Goal: Task Accomplishment & Management: Manage account settings

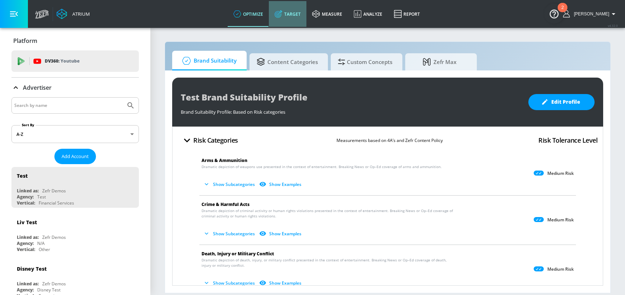
click at [306, 12] on link "Target" at bounding box center [288, 14] width 38 height 26
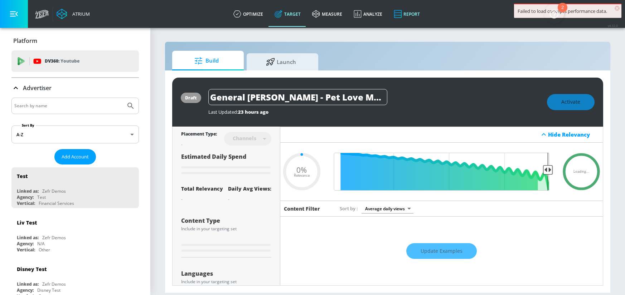
type input "0.67"
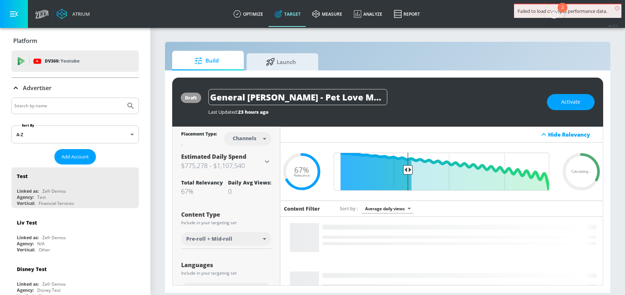
click at [51, 106] on input "Search by name" at bounding box center [68, 105] width 108 height 9
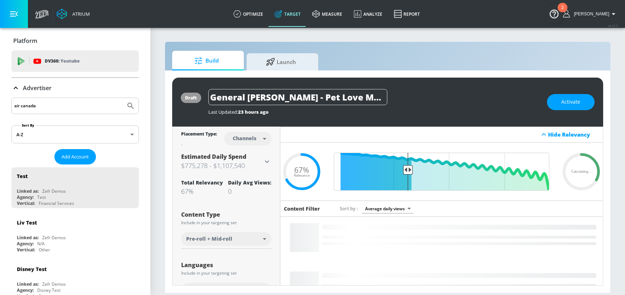
type input "air canada"
click at [123, 98] on button "Submit Search" at bounding box center [131, 106] width 16 height 16
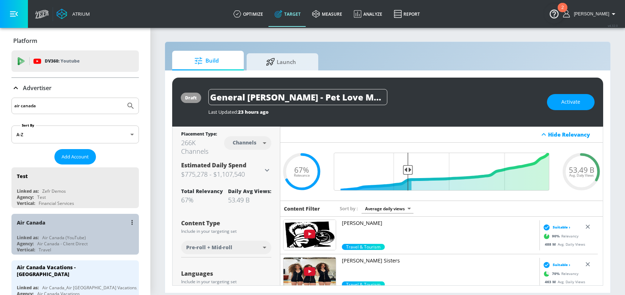
click at [77, 225] on div "Air Canada" at bounding box center [77, 222] width 120 height 17
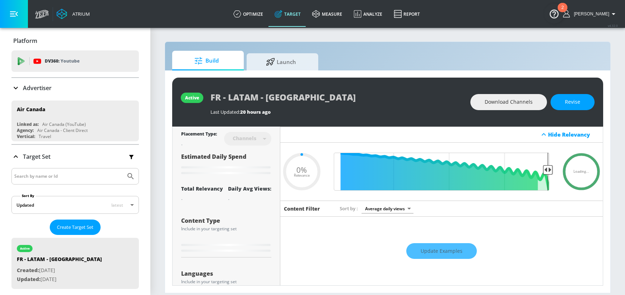
type input "0.05"
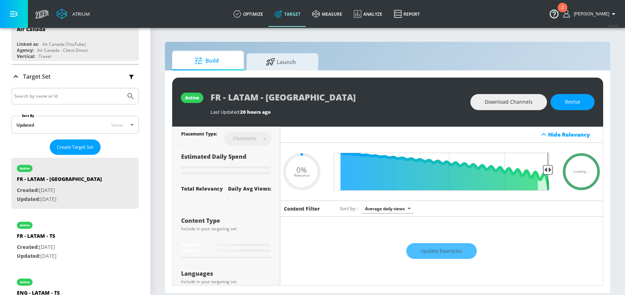
scroll to position [86, 0]
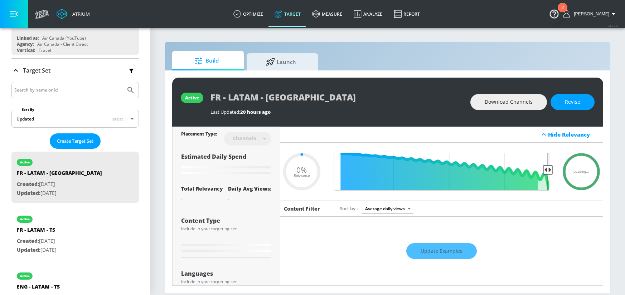
click at [73, 91] on input "Search by name or Id" at bounding box center [68, 89] width 108 height 9
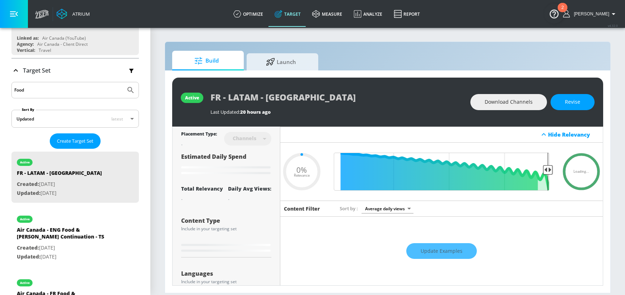
type input "Food"
click at [123, 82] on button "Submit Search" at bounding box center [131, 90] width 16 height 16
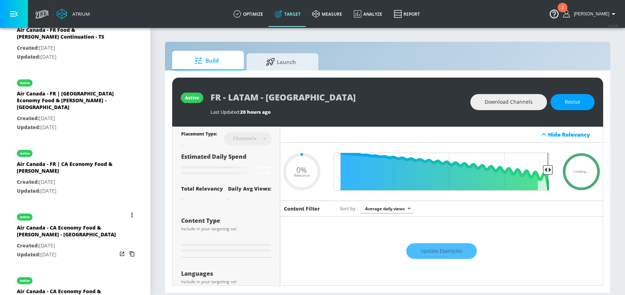
scroll to position [355, 0]
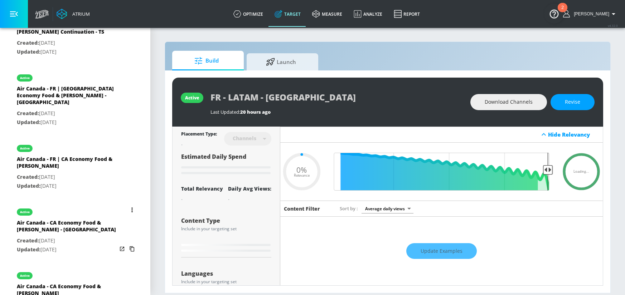
type input "0.09"
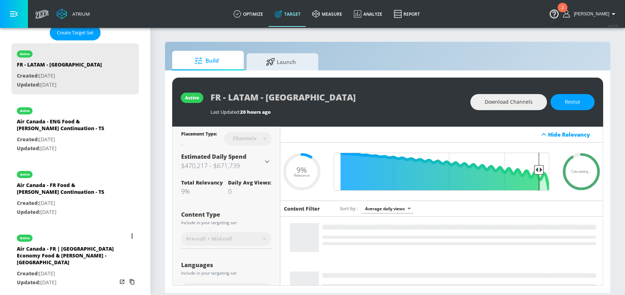
scroll to position [183, 0]
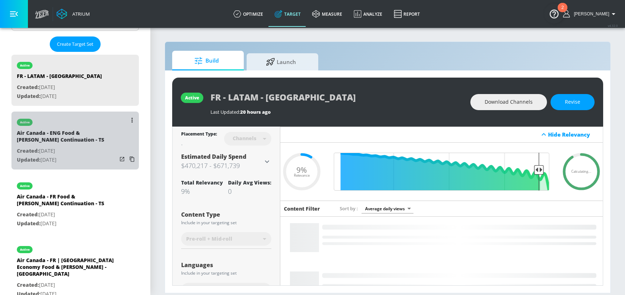
click at [76, 144] on div "Air Canada - ENG Food & Bev Continuation - TS" at bounding box center [67, 137] width 100 height 17
type input "Air Canada - ENG Food & Bev Continuation - TS"
type input "videos"
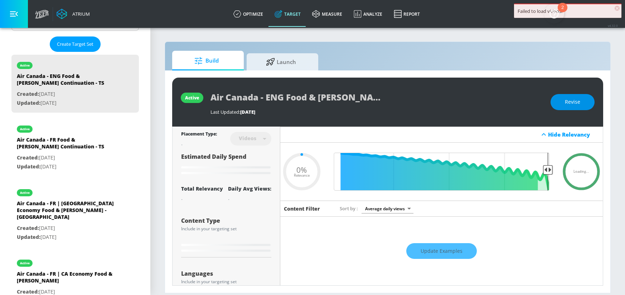
click at [579, 107] on button "Revise" at bounding box center [572, 102] width 44 height 16
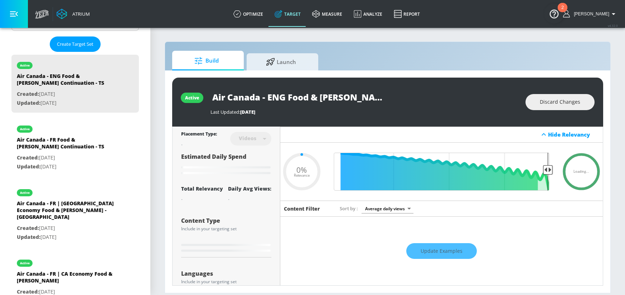
click at [358, 98] on input "Air Canada - ENG Food & Bev Continuation - TS" at bounding box center [299, 97] width 179 height 16
drag, startPoint x: 339, startPoint y: 97, endPoint x: 368, endPoint y: 97, distance: 28.6
click at [368, 97] on input "Air Canada - ENG Food & Bev Continuation - TS" at bounding box center [299, 97] width 179 height 16
type input "0.25"
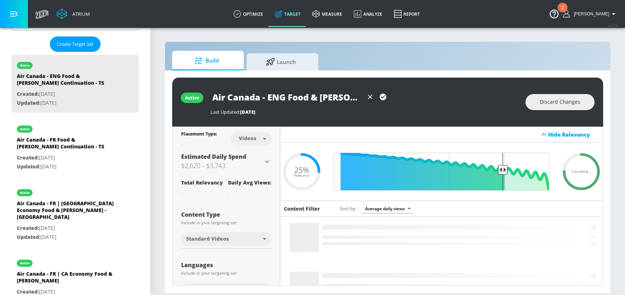
scroll to position [0, 6]
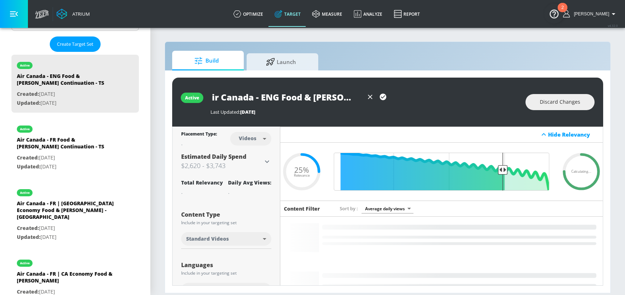
drag, startPoint x: 213, startPoint y: 97, endPoint x: 366, endPoint y: 103, distance: 153.2
click at [366, 103] on div "Air Canada - ENG Food & [PERSON_NAME] 4Q - TS" at bounding box center [299, 97] width 179 height 16
type input "Air Canada - ENG Food & [PERSON_NAME] 4Q - TS"
click at [377, 99] on button "button" at bounding box center [382, 97] width 13 height 13
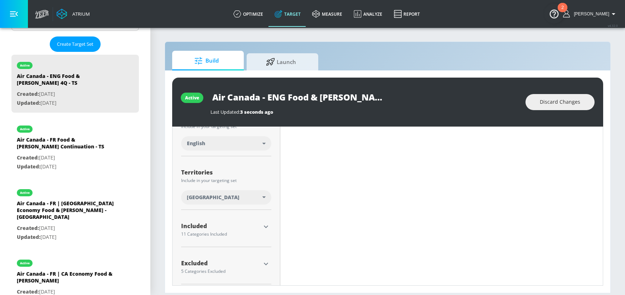
scroll to position [151, 0]
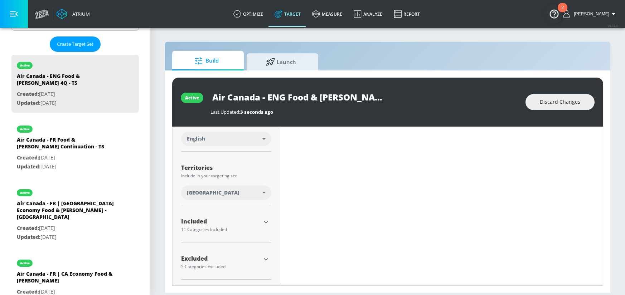
click at [263, 258] on icon "button" at bounding box center [265, 259] width 9 height 9
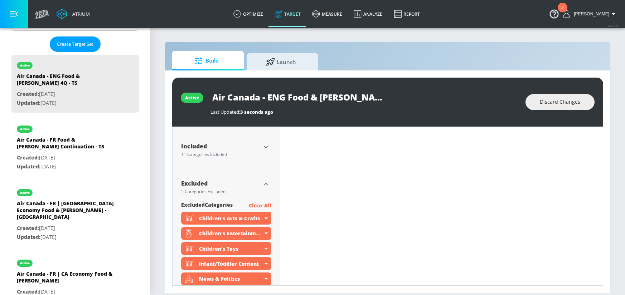
scroll to position [180, 0]
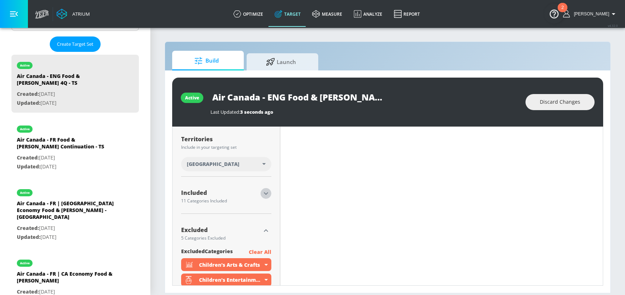
click at [267, 195] on icon "button" at bounding box center [265, 193] width 9 height 9
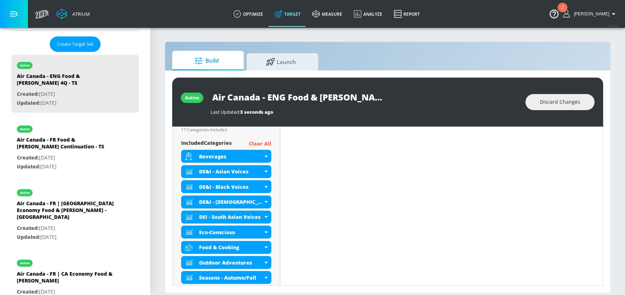
scroll to position [337, 0]
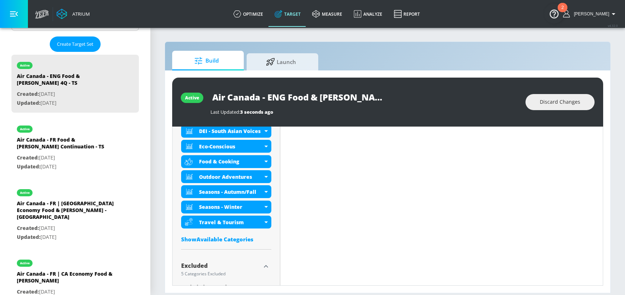
click at [211, 239] on div "Show Available Categories" at bounding box center [226, 239] width 90 height 7
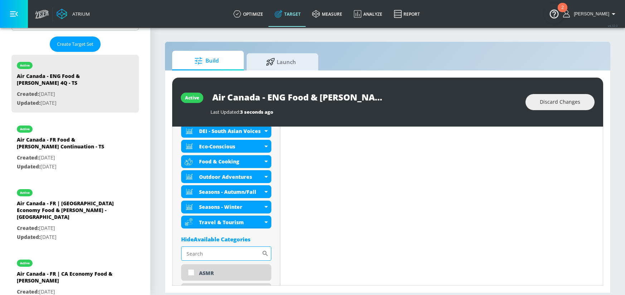
click at [224, 251] on input "Sort By" at bounding box center [221, 253] width 80 height 14
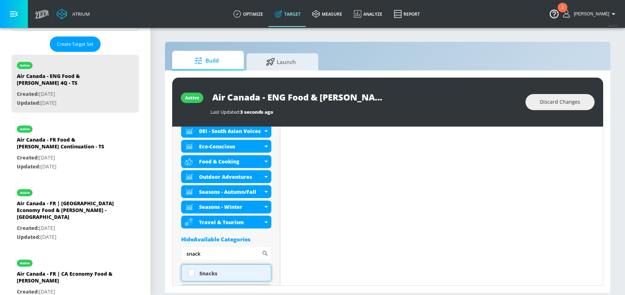
type input "snack"
click at [192, 274] on input "checkbox" at bounding box center [191, 273] width 13 height 13
checkbox input "true"
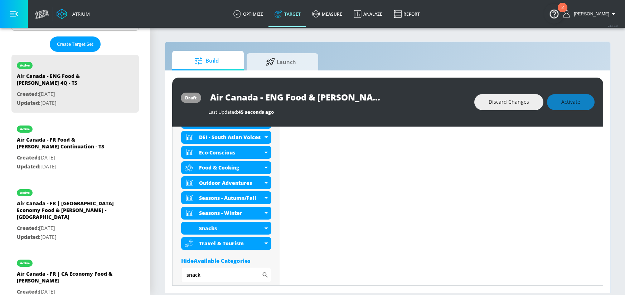
scroll to position [343, 0]
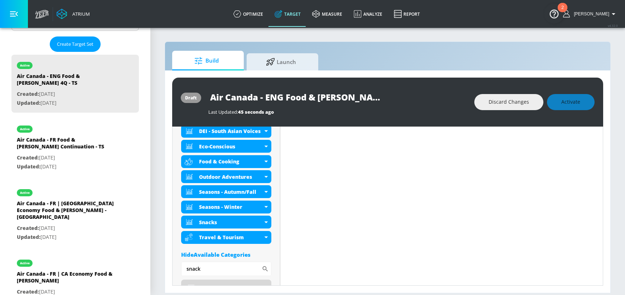
drag, startPoint x: 196, startPoint y: 269, endPoint x: 171, endPoint y: 269, distance: 25.0
click at [171, 269] on div "draft Air Canada - ENG Food & Bev 4Q - TS Last Updated: 45 seconds ago Discard …" at bounding box center [387, 181] width 445 height 223
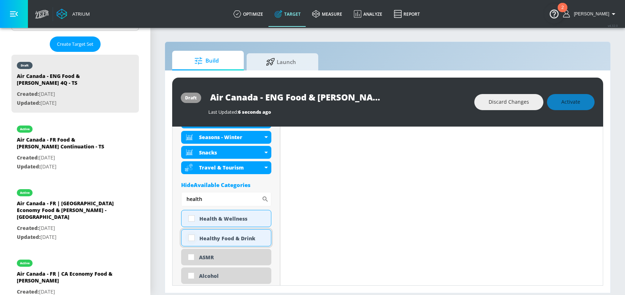
scroll to position [401, 0]
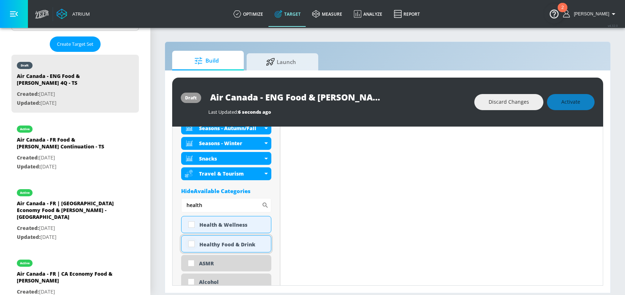
type input "health"
click at [192, 243] on input "checkbox" at bounding box center [191, 244] width 13 height 13
checkbox input "true"
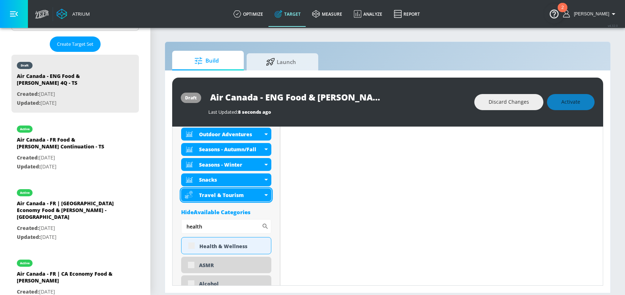
scroll to position [407, 0]
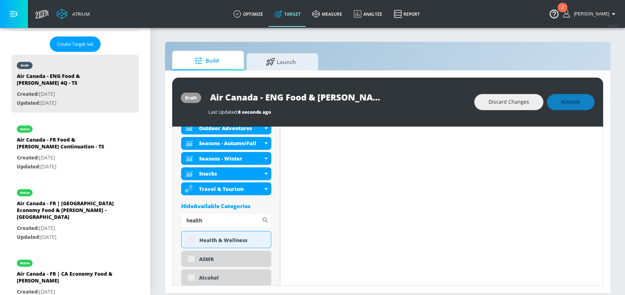
drag, startPoint x: 223, startPoint y: 218, endPoint x: 178, endPoint y: 218, distance: 44.7
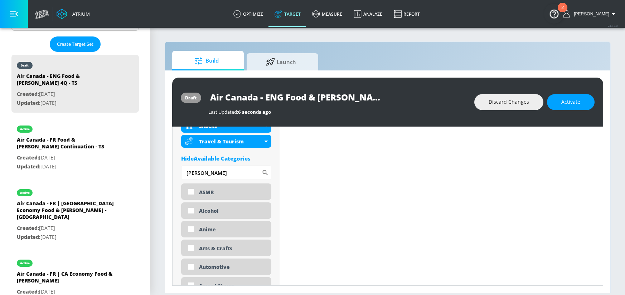
scroll to position [453, 0]
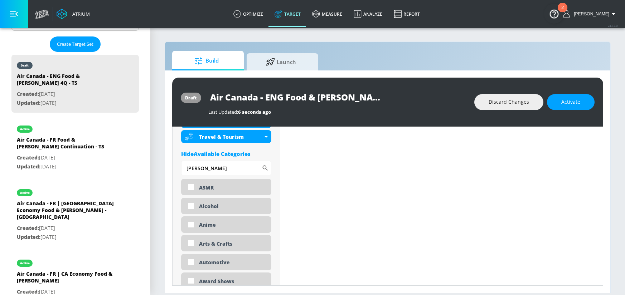
drag, startPoint x: 168, startPoint y: 168, endPoint x: 153, endPoint y: 168, distance: 15.4
click at [153, 168] on section "Build Launch draft Air Canada - ENG Food & Bev 4Q - TS Last Updated: 6 seconds …" at bounding box center [387, 161] width 474 height 268
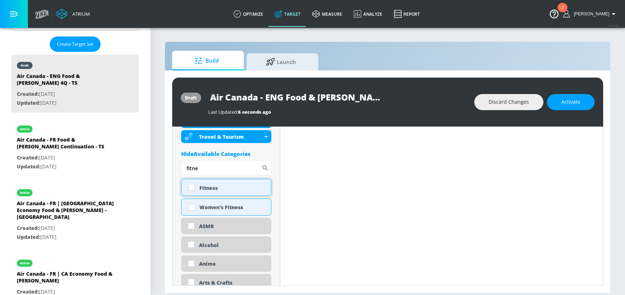
type input "fitne"
click at [188, 188] on input "checkbox" at bounding box center [191, 187] width 13 height 13
checkbox input "true"
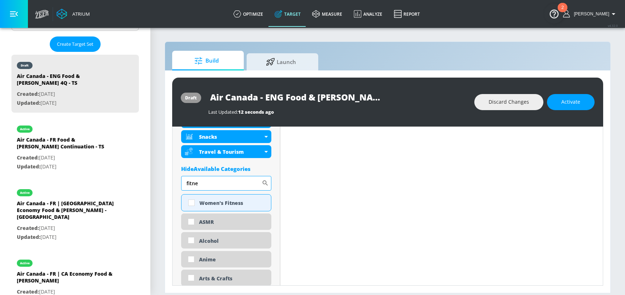
drag, startPoint x: 210, startPoint y: 188, endPoint x: 182, endPoint y: 185, distance: 28.0
click at [182, 185] on input "fitne" at bounding box center [221, 183] width 80 height 14
type input "dess"
click at [192, 202] on input "checkbox" at bounding box center [191, 202] width 13 height 13
checkbox input "true"
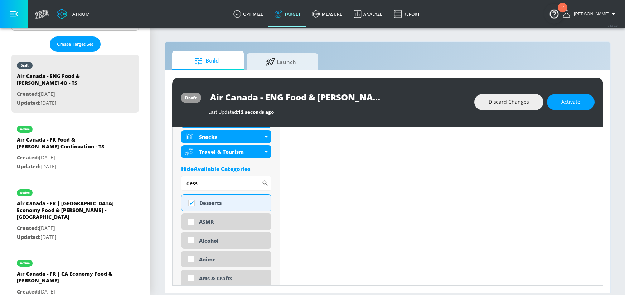
drag, startPoint x: 186, startPoint y: 183, endPoint x: 174, endPoint y: 183, distance: 12.2
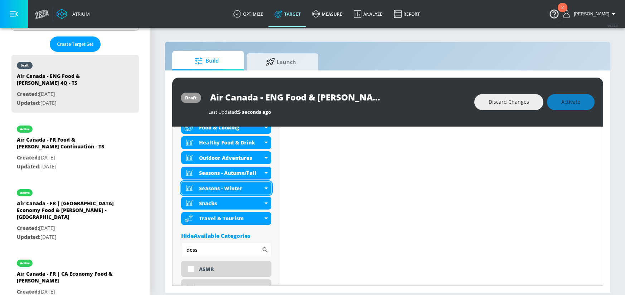
scroll to position [395, 0]
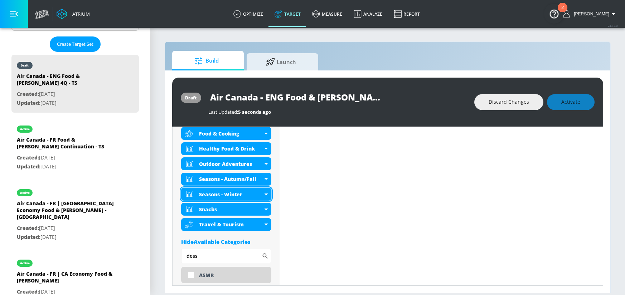
click at [265, 194] on icon at bounding box center [265, 195] width 3 height 2
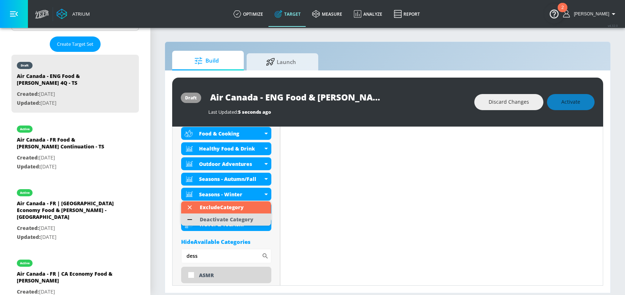
click at [250, 218] on div "Deactivate Category" at bounding box center [227, 219] width 54 height 5
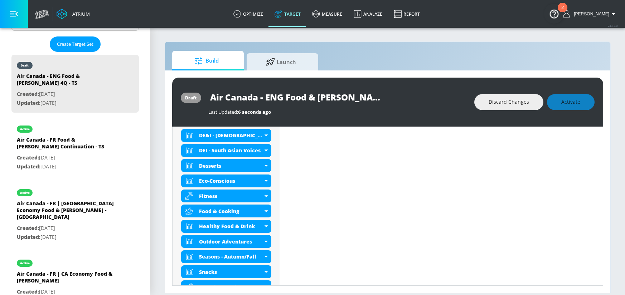
scroll to position [0, 0]
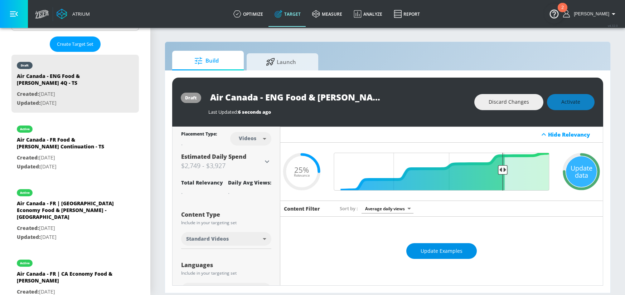
click at [426, 250] on span "Update Examples" at bounding box center [441, 251] width 42 height 9
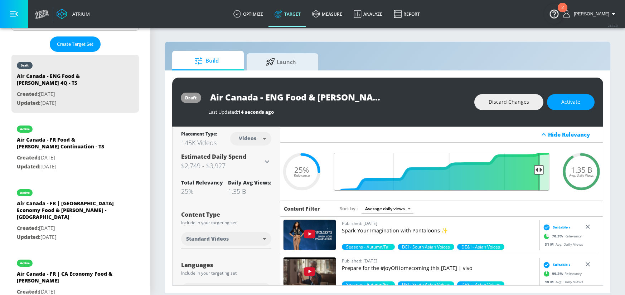
drag, startPoint x: 501, startPoint y: 170, endPoint x: 534, endPoint y: 173, distance: 33.0
click at [534, 173] on input "Final Threshold" at bounding box center [441, 172] width 223 height 38
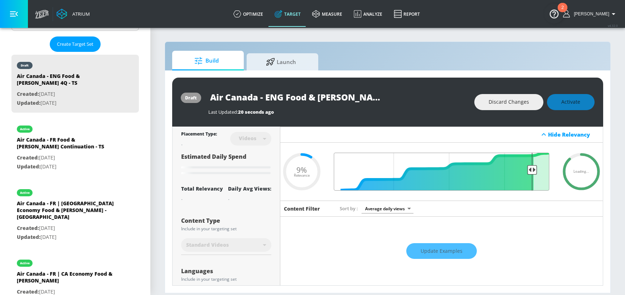
drag, startPoint x: 530, startPoint y: 172, endPoint x: 526, endPoint y: 172, distance: 4.3
click at [526, 172] on input "Final Threshold" at bounding box center [441, 172] width 223 height 38
type input "0.09"
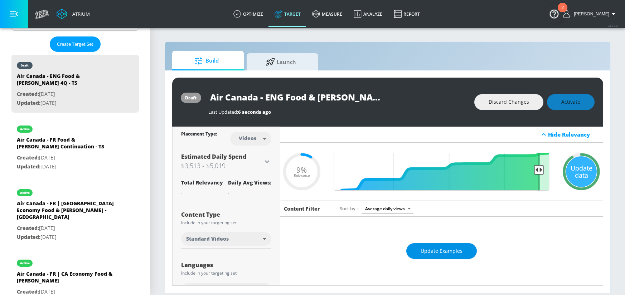
click at [432, 253] on span "Update Examples" at bounding box center [441, 251] width 42 height 9
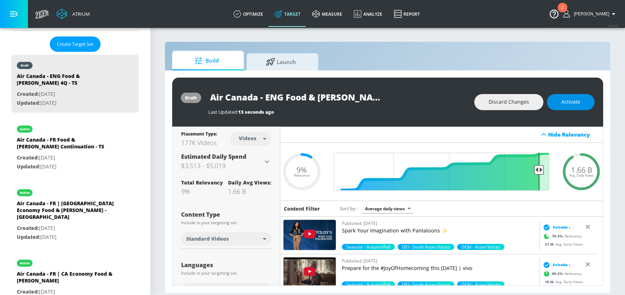
click at [575, 99] on span "Activate" at bounding box center [570, 102] width 19 height 9
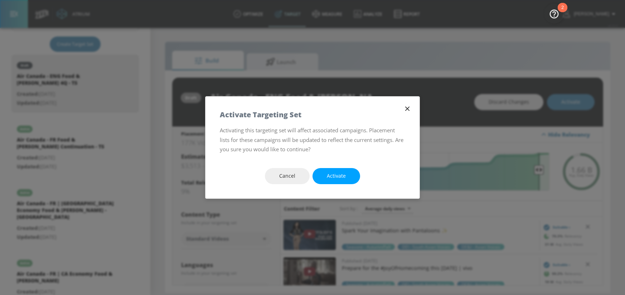
click at [340, 171] on button "Activate" at bounding box center [336, 176] width 48 height 16
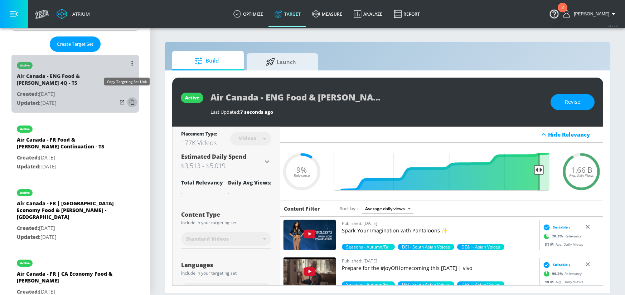
click at [129, 100] on icon "list of Target Set" at bounding box center [131, 102] width 5 height 5
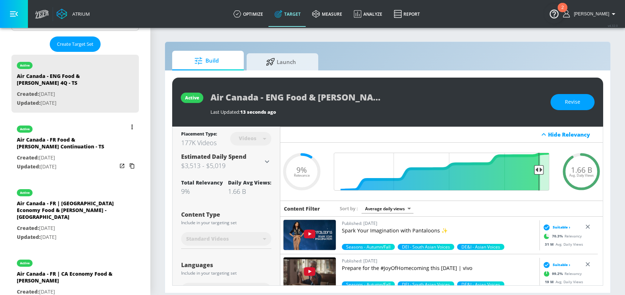
click at [95, 136] on div "Air Canada - FR Food & Bev Continuation - TS" at bounding box center [67, 144] width 100 height 17
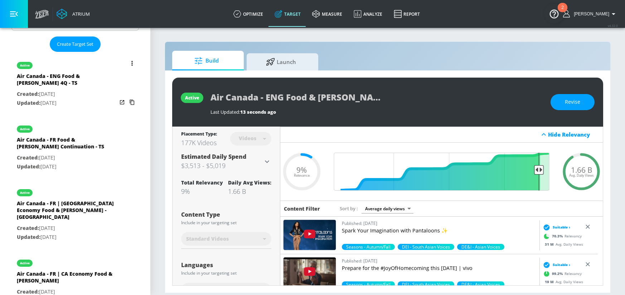
type input "Air Canada - FR Food & Bev Continuation - TS"
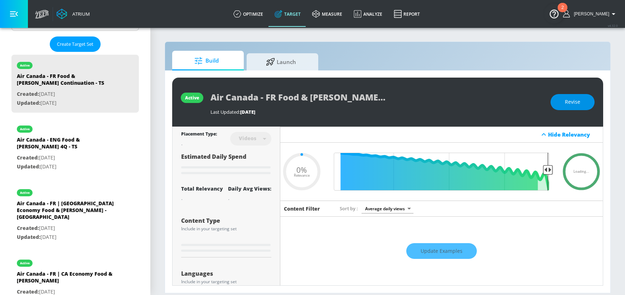
click at [556, 102] on button "Revise" at bounding box center [572, 102] width 44 height 16
type input "0.05"
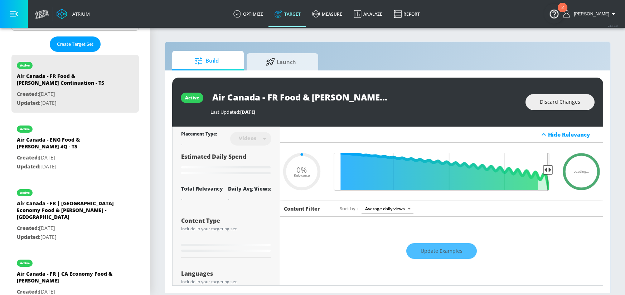
scroll to position [0, 19]
drag, startPoint x: 334, startPoint y: 98, endPoint x: 369, endPoint y: 98, distance: 35.1
click at [369, 98] on input "Air Canada - FR Food & Bev Continuation - TS" at bounding box center [299, 97] width 179 height 16
type input "Air Canada - FR Food & Bev 4 - TS"
type input "0.05"
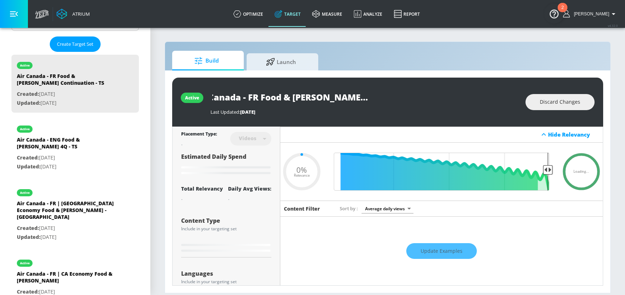
scroll to position [0, 0]
type input "Air Canada - FR Food & [PERSON_NAME] 4Q - TS"
type input "0.25"
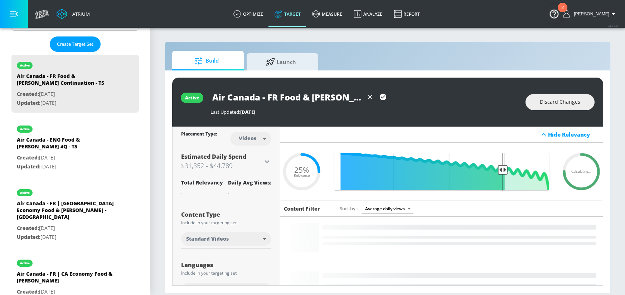
type input "Air Canada - FR Food & [PERSON_NAME] 4Q - TS"
click at [387, 95] on button "button" at bounding box center [382, 97] width 13 height 13
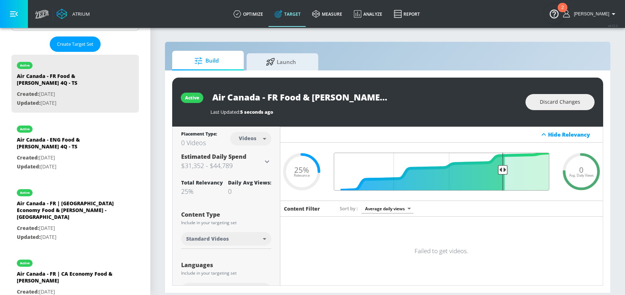
click at [501, 173] on input "Final Threshold" at bounding box center [441, 172] width 223 height 38
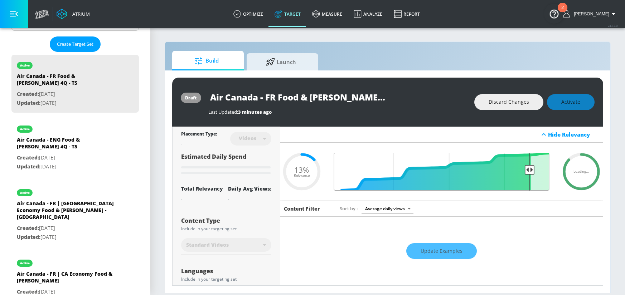
drag, startPoint x: 498, startPoint y: 169, endPoint x: 525, endPoint y: 168, distance: 27.2
type input "0.13"
click at [525, 168] on input "Final Threshold" at bounding box center [441, 172] width 223 height 38
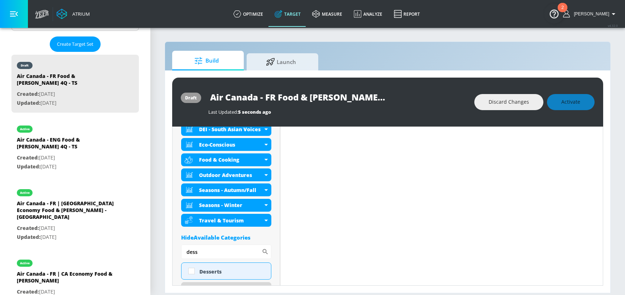
scroll to position [333, 0]
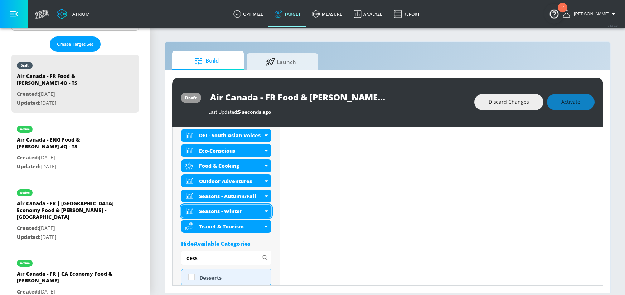
click at [266, 211] on icon at bounding box center [265, 212] width 3 height 2
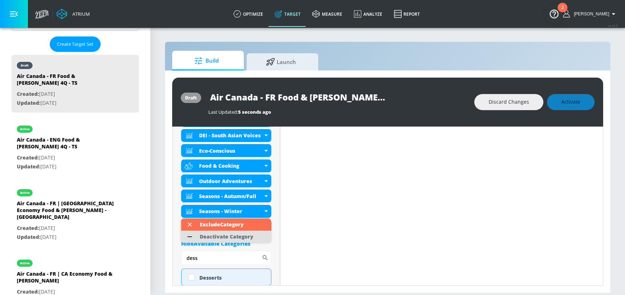
click at [248, 236] on div "Deactivate Category" at bounding box center [227, 236] width 54 height 5
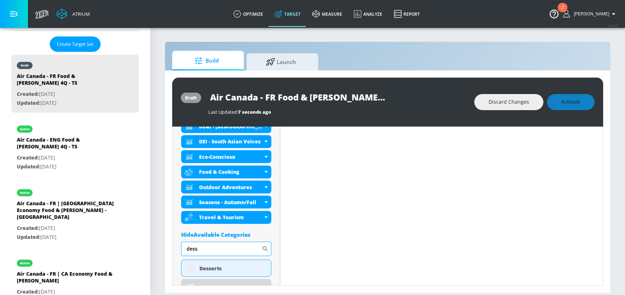
scroll to position [339, 0]
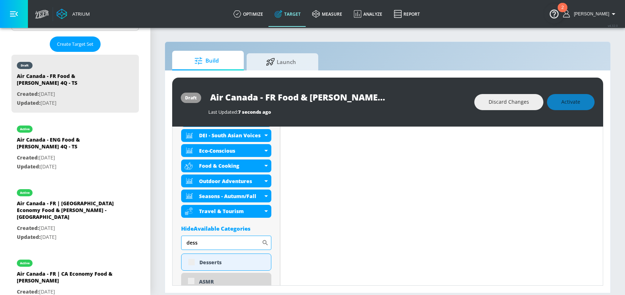
drag, startPoint x: 234, startPoint y: 241, endPoint x: 220, endPoint y: 241, distance: 14.3
click at [220, 241] on input "dess" at bounding box center [221, 243] width 80 height 14
drag, startPoint x: 189, startPoint y: 261, endPoint x: 191, endPoint y: 257, distance: 4.7
click at [189, 260] on input "checkbox" at bounding box center [191, 262] width 13 height 13
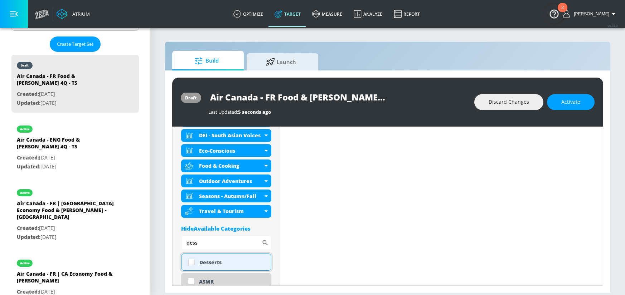
checkbox input "true"
drag, startPoint x: 185, startPoint y: 243, endPoint x: 180, endPoint y: 243, distance: 5.0
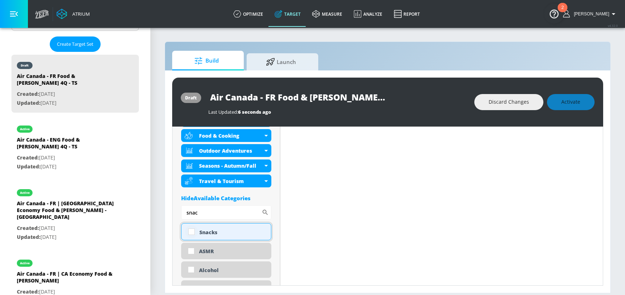
scroll to position [372, 0]
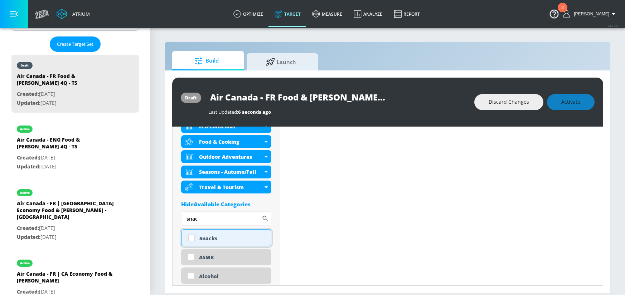
type input "snac"
click at [192, 239] on input "checkbox" at bounding box center [191, 237] width 13 height 13
checkbox input "true"
drag, startPoint x: 211, startPoint y: 216, endPoint x: 182, endPoint y: 216, distance: 28.6
click at [182, 216] on input "snac" at bounding box center [221, 218] width 80 height 14
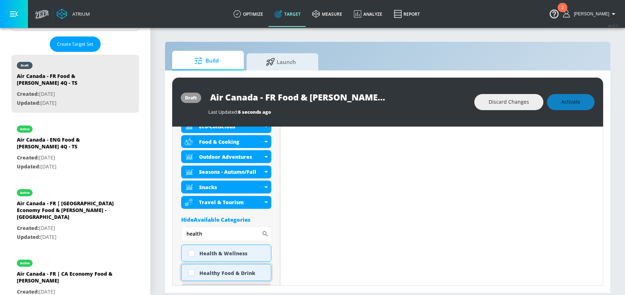
type input "health"
click at [192, 272] on input "checkbox" at bounding box center [191, 272] width 13 height 13
checkbox input "true"
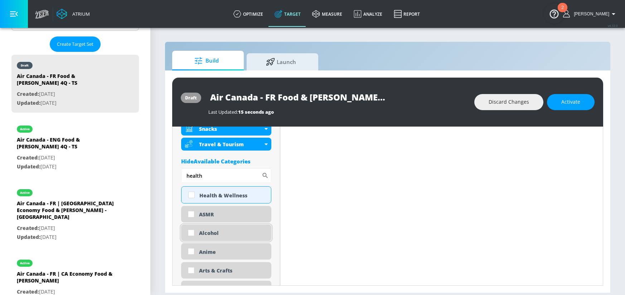
scroll to position [453, 0]
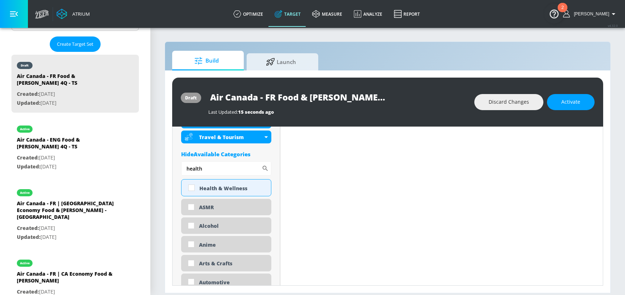
drag, startPoint x: 207, startPoint y: 168, endPoint x: 164, endPoint y: 167, distance: 42.6
click at [165, 167] on div "Build Launch draft Air Canada - FR Food & Bev 4Q - TS Last Updated: 15 seconds …" at bounding box center [388, 167] width 446 height 252
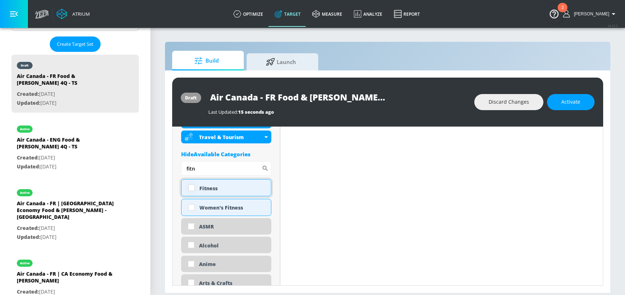
type input "fitn"
click at [187, 186] on input "checkbox" at bounding box center [191, 187] width 13 height 13
checkbox input "true"
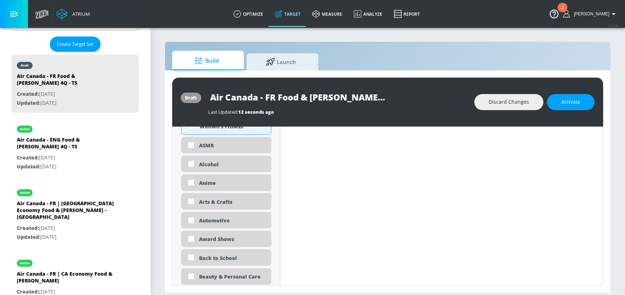
scroll to position [0, 0]
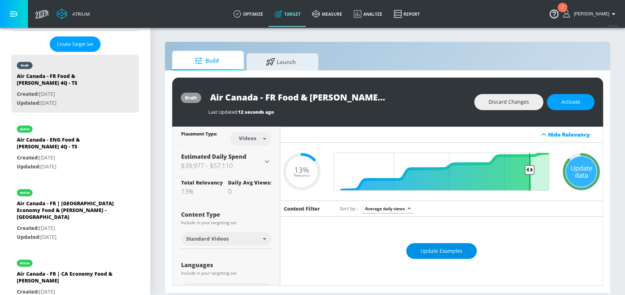
click at [444, 249] on span "Update Examples" at bounding box center [441, 251] width 42 height 9
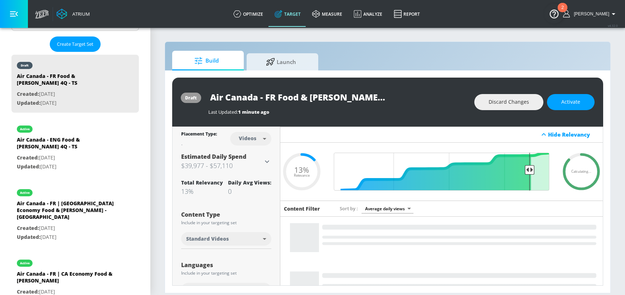
drag, startPoint x: 364, startPoint y: 99, endPoint x: 205, endPoint y: 98, distance: 158.8
click at [205, 98] on div "draft Air Canada - FR Food & Bev 4Q - TS Last Updated: 1 minute ago Discard Cha…" at bounding box center [387, 102] width 431 height 49
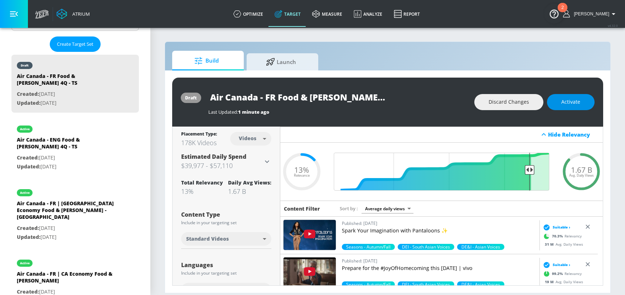
click at [576, 106] on button "Activate" at bounding box center [571, 102] width 48 height 16
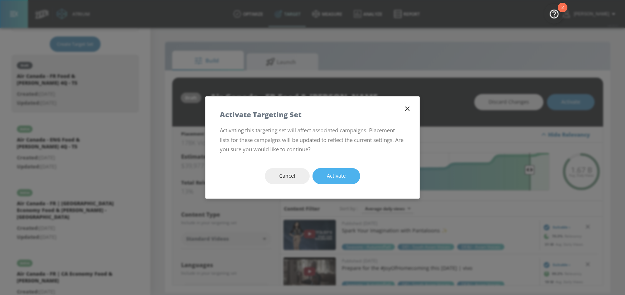
click at [347, 177] on button "Activate" at bounding box center [336, 176] width 48 height 16
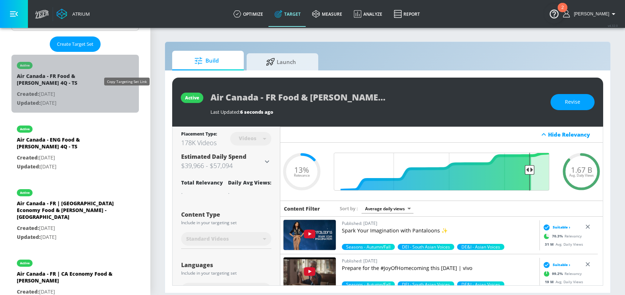
drag, startPoint x: 125, startPoint y: 97, endPoint x: 142, endPoint y: 87, distance: 19.4
click at [126, 97] on icon "list of Target Set" at bounding box center [131, 102] width 11 height 11
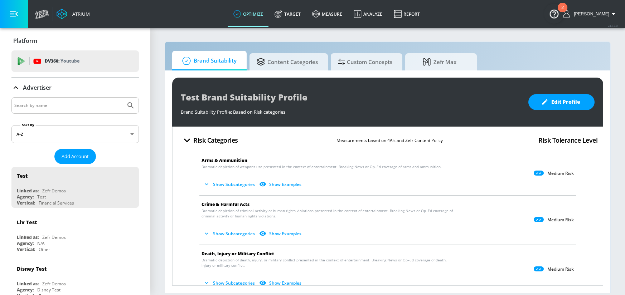
click at [65, 107] on input "Search by name" at bounding box center [68, 105] width 108 height 9
type input "air canada"
click at [127, 109] on icon "Submit Search" at bounding box center [130, 105] width 9 height 9
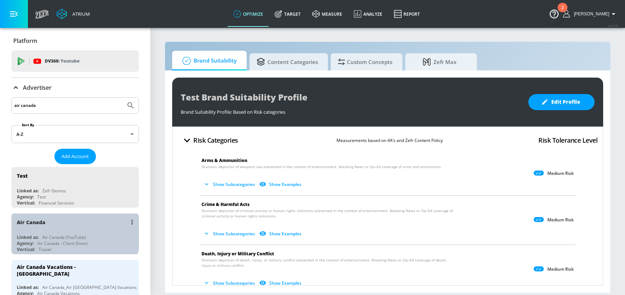
click at [74, 229] on div "Air Canada" at bounding box center [77, 222] width 120 height 17
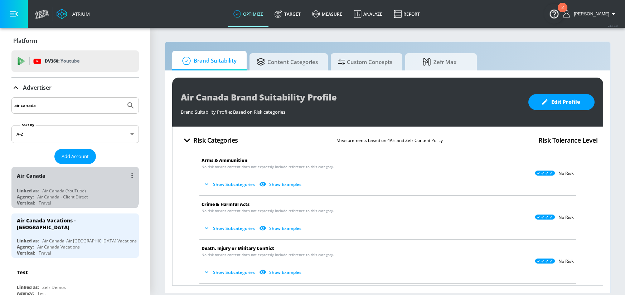
click at [74, 183] on div "Air Canada" at bounding box center [77, 175] width 120 height 17
click at [65, 182] on div "Air Canada" at bounding box center [77, 175] width 120 height 17
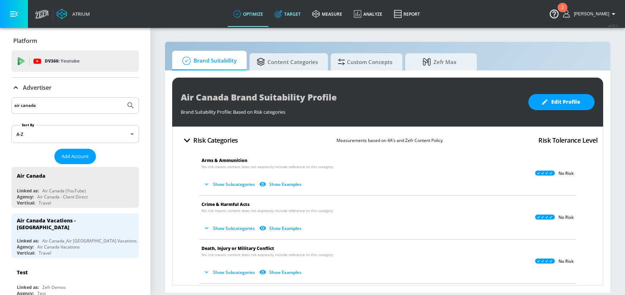
click at [299, 18] on link "Target" at bounding box center [288, 14] width 38 height 26
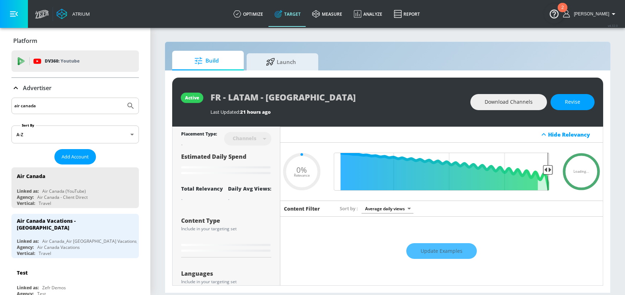
type input "0.05"
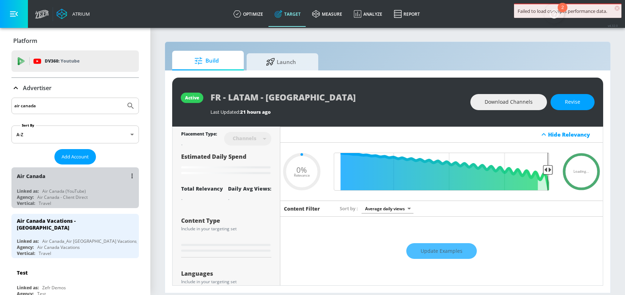
click at [87, 198] on div "Air Canada - Client Direct" at bounding box center [62, 197] width 50 height 6
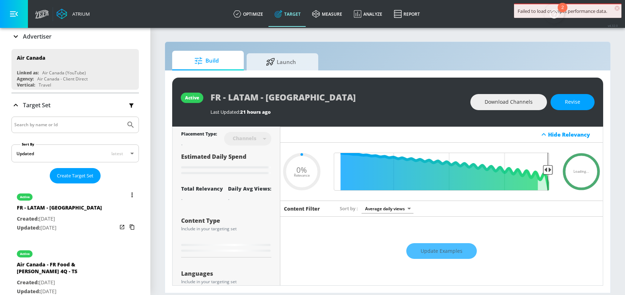
scroll to position [57, 0]
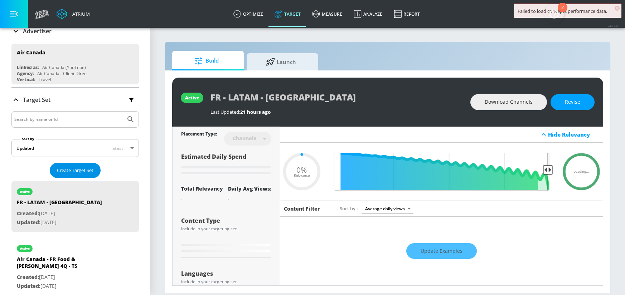
click at [78, 176] on button "Create Target Set" at bounding box center [75, 170] width 51 height 15
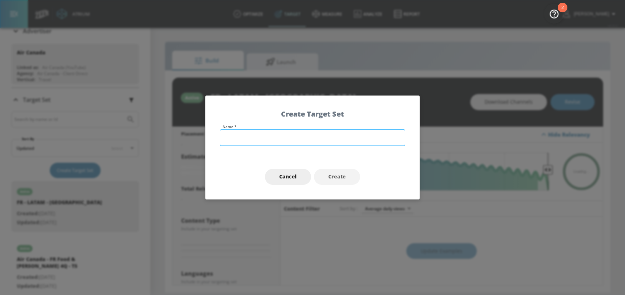
click at [295, 138] on input "text" at bounding box center [312, 137] width 185 height 16
type input "ENG - Martini"
type input "0.09"
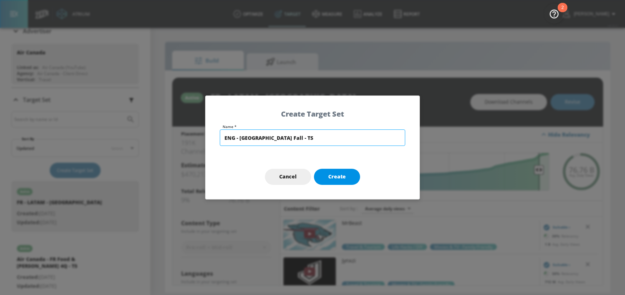
type input "ENG - [GEOGRAPHIC_DATA] Fall - TS"
click at [329, 175] on span "Create" at bounding box center [337, 176] width 18 height 9
type input "ENG - [GEOGRAPHIC_DATA] Fall - TS"
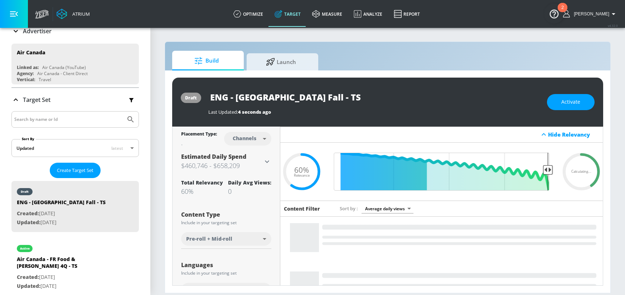
type input "0.6"
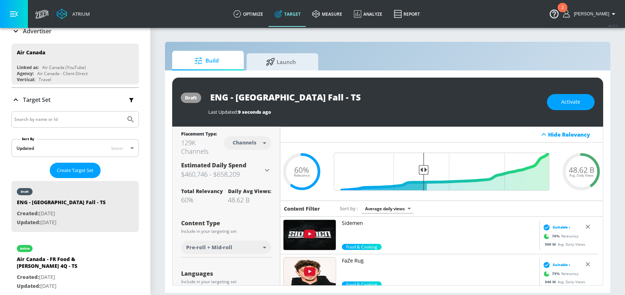
click at [247, 142] on body "Atrium optimize Target measure Analyze Report optimize Target measure Analyze R…" at bounding box center [312, 147] width 625 height 295
click at [246, 170] on div "Videos" at bounding box center [244, 171] width 20 height 8
type input "videos"
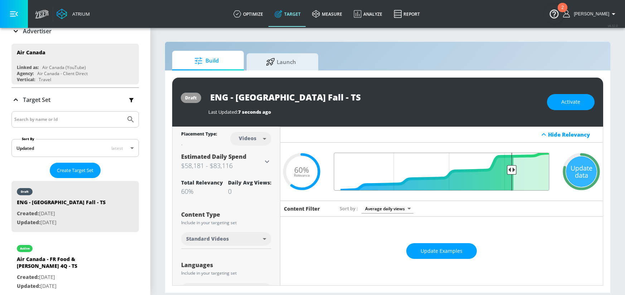
drag, startPoint x: 427, startPoint y: 169, endPoint x: 507, endPoint y: 173, distance: 79.5
type input "0.21"
click at [507, 173] on input "Final Threshold" at bounding box center [441, 172] width 223 height 38
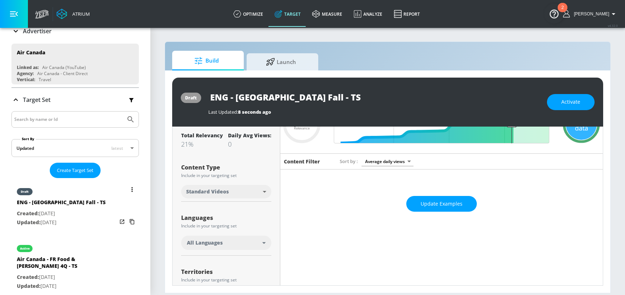
scroll to position [47, 0]
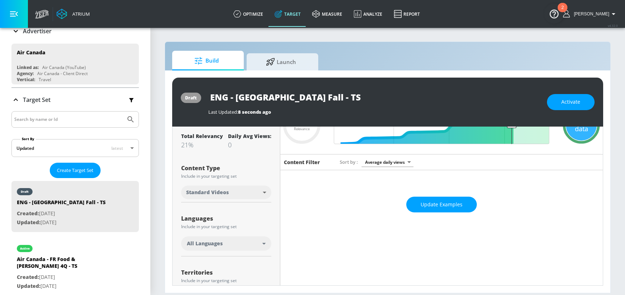
click at [235, 243] on div "All Languages" at bounding box center [224, 243] width 75 height 7
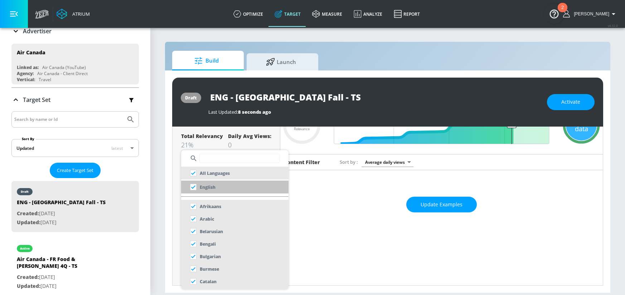
drag, startPoint x: 235, startPoint y: 186, endPoint x: 182, endPoint y: 195, distance: 53.7
click at [235, 186] on li "English" at bounding box center [234, 187] width 107 height 13
checkbox input "false"
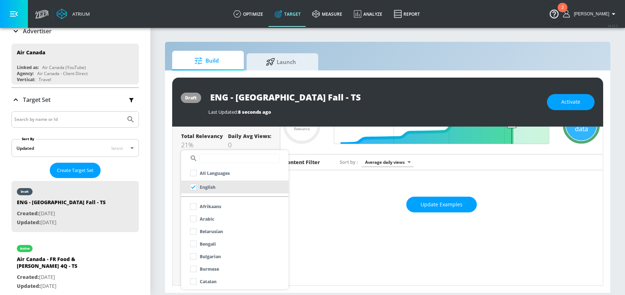
click at [161, 202] on div at bounding box center [312, 147] width 625 height 295
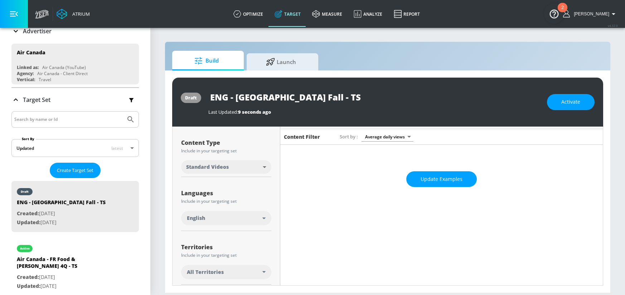
scroll to position [66, 0]
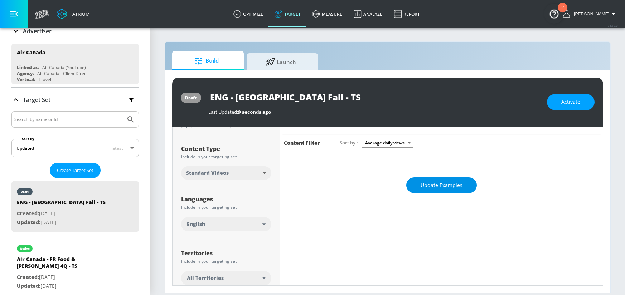
click at [431, 186] on span "Update Examples" at bounding box center [441, 185] width 42 height 9
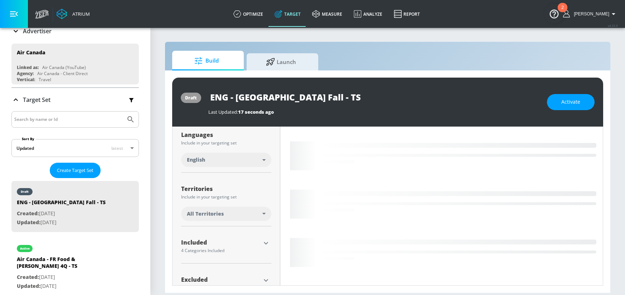
scroll to position [151, 0]
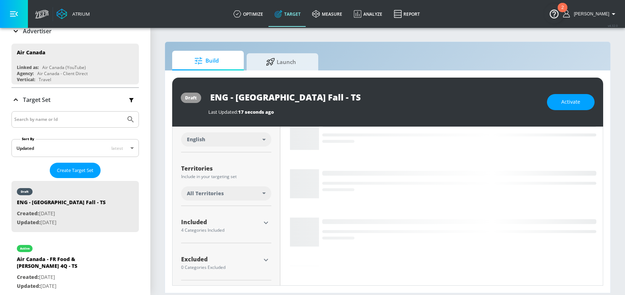
click at [240, 194] on div "All Territories" at bounding box center [224, 193] width 75 height 7
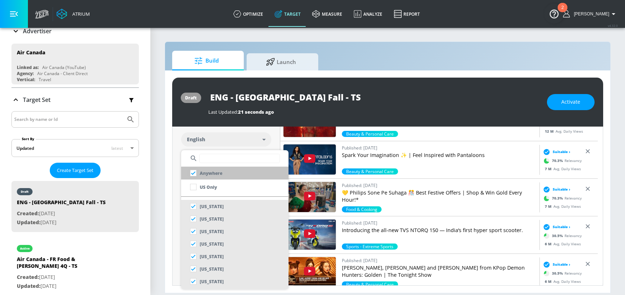
click at [194, 172] on input "checkbox" at bounding box center [193, 173] width 13 height 13
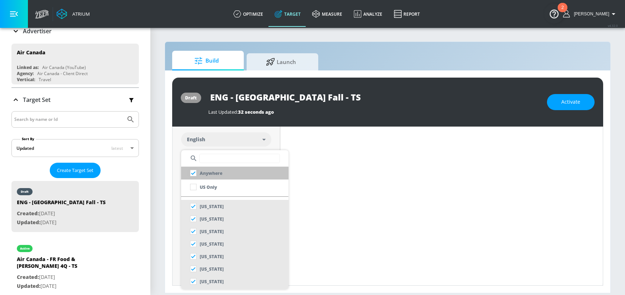
click at [197, 171] on input "checkbox" at bounding box center [193, 173] width 13 height 13
checkbox input "true"
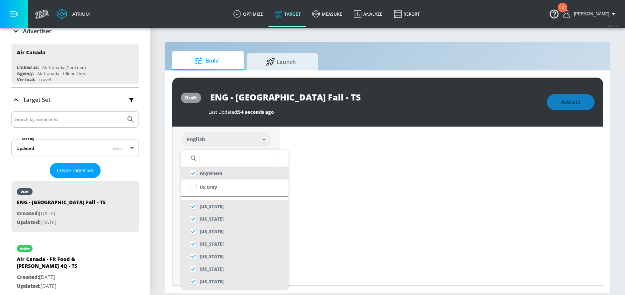
click at [158, 213] on div at bounding box center [312, 147] width 625 height 295
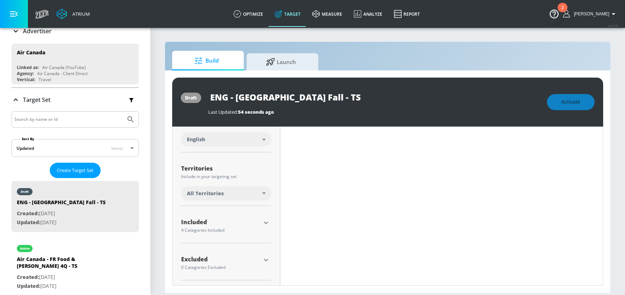
scroll to position [151, 0]
click at [268, 224] on icon "button" at bounding box center [265, 222] width 9 height 9
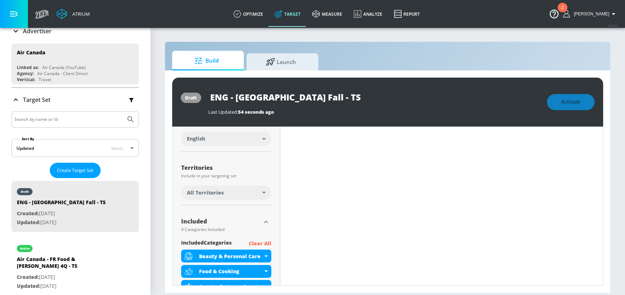
click at [268, 240] on p "Clear All" at bounding box center [260, 243] width 23 height 9
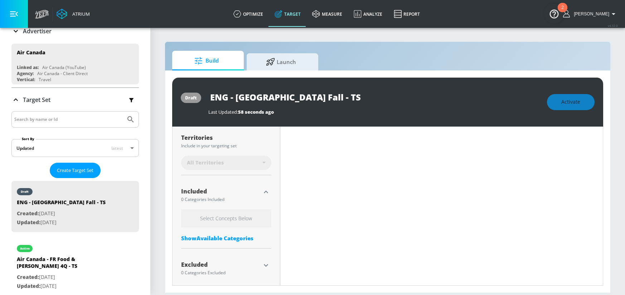
scroll to position [194, 0]
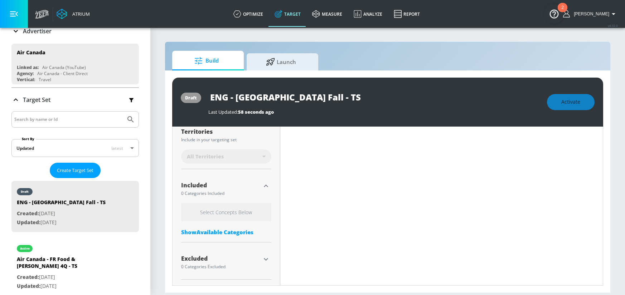
click at [264, 258] on icon "button" at bounding box center [265, 259] width 9 height 9
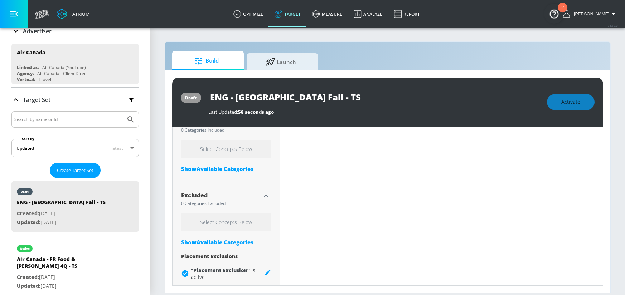
scroll to position [264, 0]
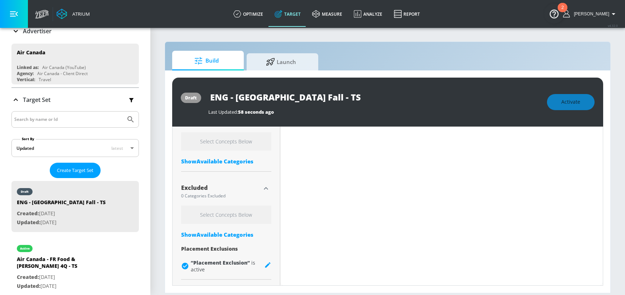
click at [223, 233] on div "Show Available Categories" at bounding box center [226, 234] width 90 height 7
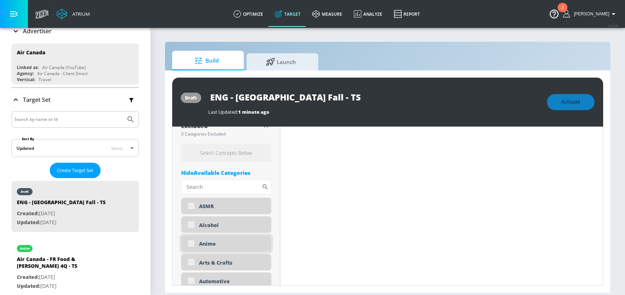
scroll to position [339, 0]
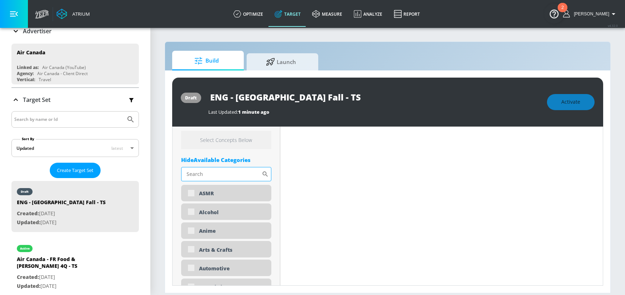
click at [213, 174] on input "Sort By" at bounding box center [221, 174] width 80 height 14
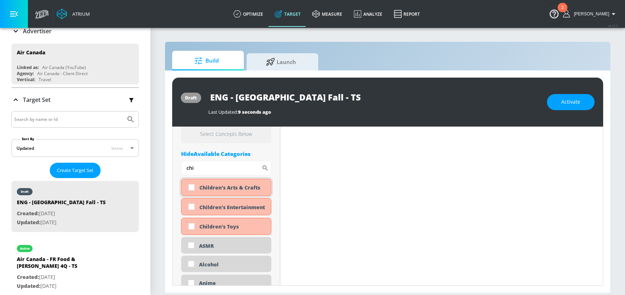
scroll to position [333, 0]
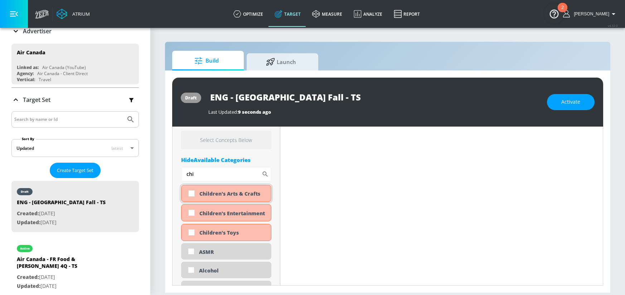
type input "chi"
click at [189, 195] on input "checkbox" at bounding box center [191, 193] width 13 height 13
checkbox input "true"
click at [190, 212] on input "checkbox" at bounding box center [191, 212] width 13 height 13
checkbox input "true"
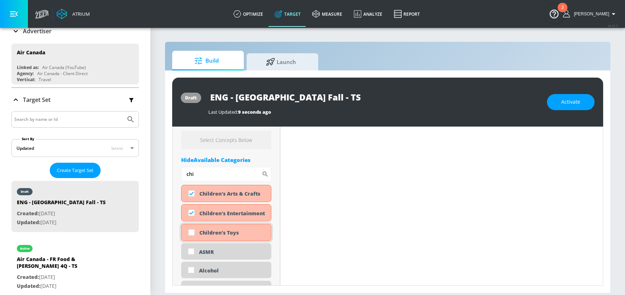
drag, startPoint x: 193, startPoint y: 233, endPoint x: 193, endPoint y: 223, distance: 10.0
click at [193, 231] on input "checkbox" at bounding box center [191, 232] width 13 height 13
checkbox input "true"
drag, startPoint x: 197, startPoint y: 176, endPoint x: 172, endPoint y: 176, distance: 24.3
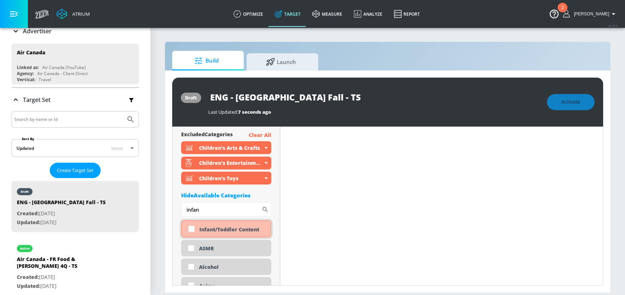
type input "infan"
click at [192, 230] on input "checkbox" at bounding box center [191, 229] width 13 height 13
checkbox input "true"
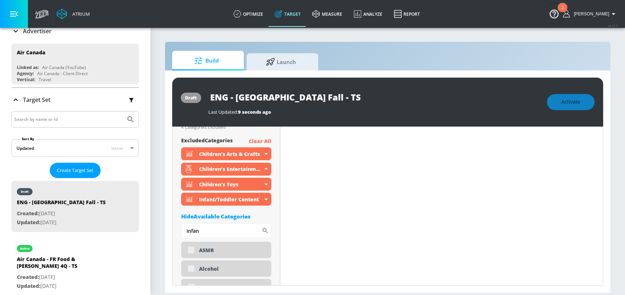
drag, startPoint x: 214, startPoint y: 211, endPoint x: 184, endPoint y: 212, distance: 29.3
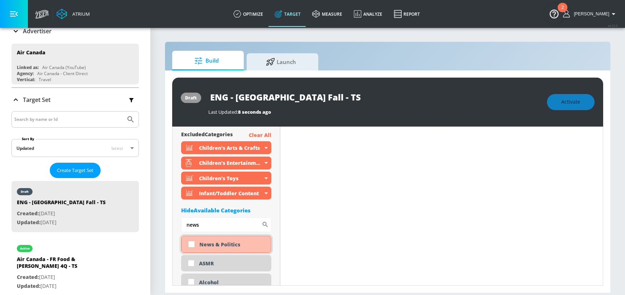
type input "news"
click at [193, 244] on input "checkbox" at bounding box center [191, 244] width 13 height 13
checkbox input "true"
drag, startPoint x: 212, startPoint y: 226, endPoint x: 166, endPoint y: 221, distance: 45.7
click at [166, 221] on div "draft ENG - Martinique Fall - TS Last Updated: 8 seconds ago Activate Placement…" at bounding box center [387, 181] width 445 height 223
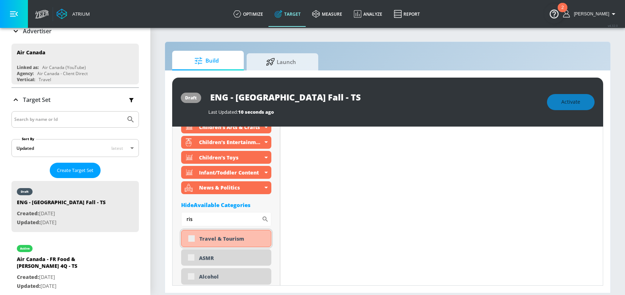
scroll to position [371, 0]
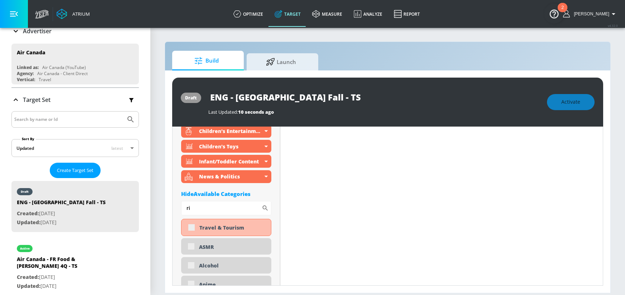
type input "r"
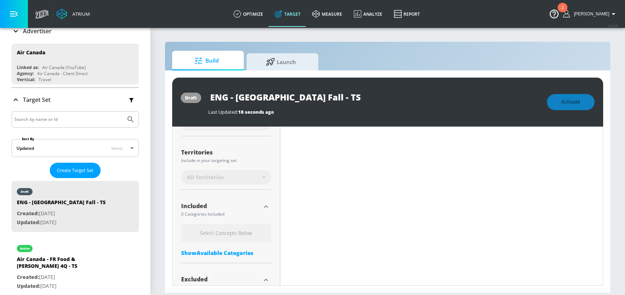
scroll to position [176, 0]
click at [221, 253] on div "Select Concepts Below Show Available Categories" at bounding box center [226, 239] width 90 height 36
click at [221, 251] on div "Show Available Categories" at bounding box center [226, 249] width 90 height 7
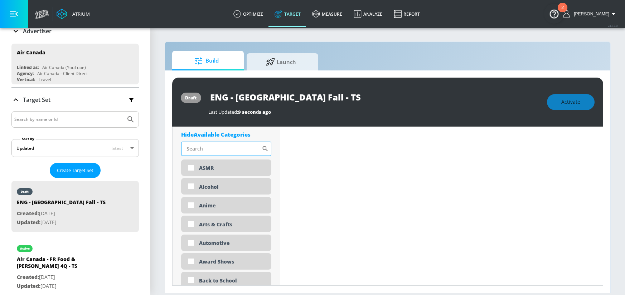
scroll to position [278, 0]
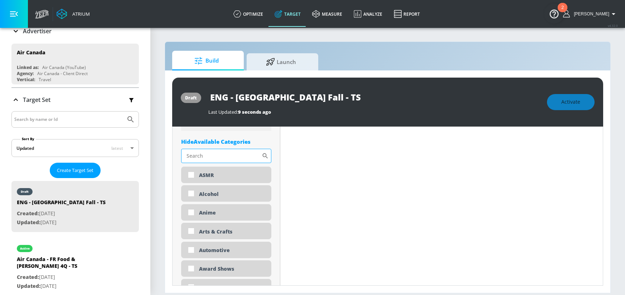
click at [222, 155] on input "Sort By" at bounding box center [221, 156] width 80 height 14
type input "travel"
click at [194, 175] on input "checkbox" at bounding box center [191, 175] width 13 height 13
checkbox input "true"
drag, startPoint x: 217, startPoint y: 158, endPoint x: 177, endPoint y: 155, distance: 40.2
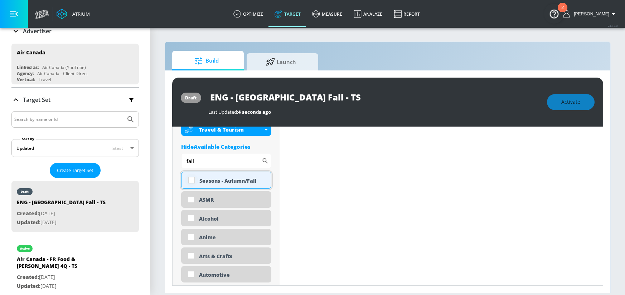
type input "fall"
click at [191, 180] on input "checkbox" at bounding box center [191, 180] width 13 height 13
checkbox input "true"
drag, startPoint x: 186, startPoint y: 162, endPoint x: 158, endPoint y: 161, distance: 27.9
click at [158, 161] on section "Build Launch draft ENG - Martinique Fall - TS Last Updated: 4 seconds ago Activ…" at bounding box center [387, 161] width 474 height 268
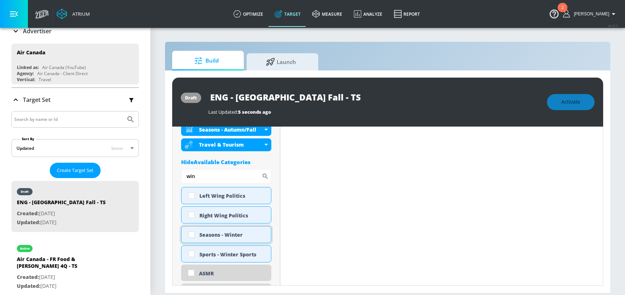
type input "win"
click at [190, 236] on input "checkbox" at bounding box center [191, 234] width 13 height 13
checkbox input "true"
drag, startPoint x: 196, startPoint y: 177, endPoint x: 188, endPoint y: 177, distance: 7.5
click at [188, 177] on input "win" at bounding box center [221, 176] width 80 height 14
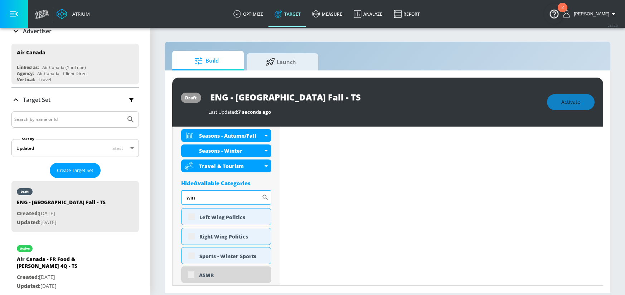
scroll to position [284, 0]
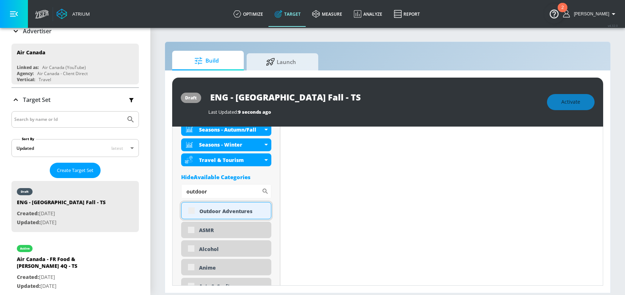
type input "outdoor"
click at [192, 211] on input "checkbox" at bounding box center [191, 210] width 13 height 13
checkbox input "true"
drag, startPoint x: 224, startPoint y: 194, endPoint x: 176, endPoint y: 191, distance: 47.7
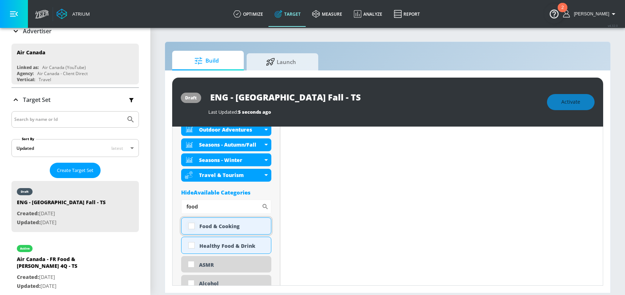
type input "food"
drag, startPoint x: 193, startPoint y: 225, endPoint x: 205, endPoint y: 207, distance: 21.5
click at [193, 225] on input "checkbox" at bounding box center [191, 226] width 13 height 13
checkbox input "true"
drag, startPoint x: 203, startPoint y: 204, endPoint x: 180, endPoint y: 204, distance: 23.3
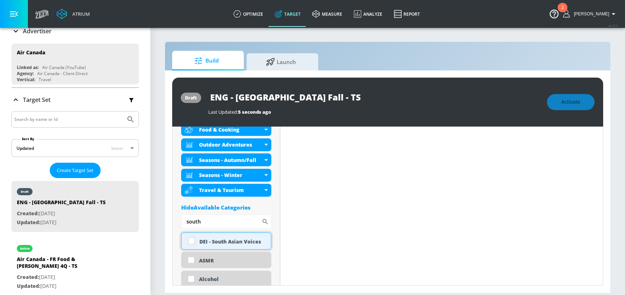
type input "south"
click at [193, 240] on input "checkbox" at bounding box center [191, 241] width 13 height 13
checkbox input "true"
drag, startPoint x: 186, startPoint y: 221, endPoint x: 182, endPoint y: 221, distance: 4.0
click at [183, 221] on input "south" at bounding box center [221, 222] width 80 height 14
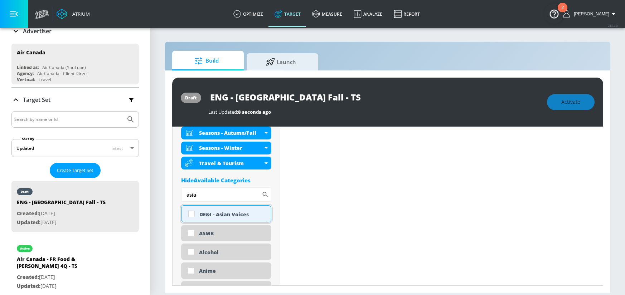
scroll to position [314, 0]
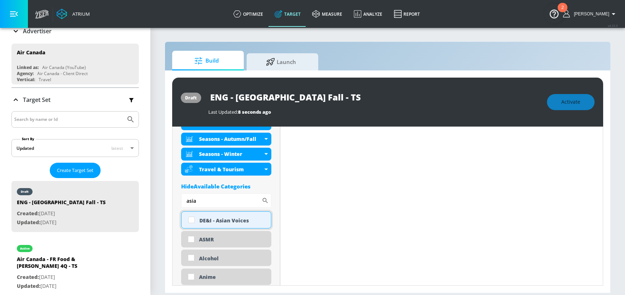
type input "asia"
click at [191, 220] on input "checkbox" at bounding box center [191, 220] width 13 height 13
checkbox input "true"
drag, startPoint x: 207, startPoint y: 202, endPoint x: 178, endPoint y: 200, distance: 29.0
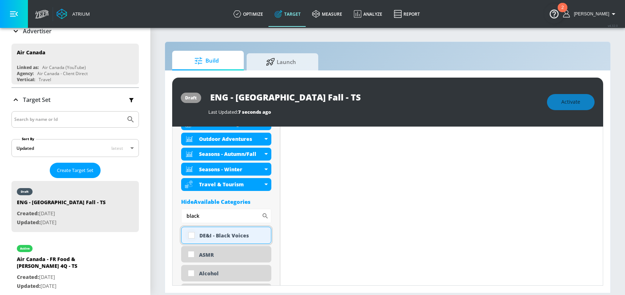
type input "black"
click at [191, 236] on input "checkbox" at bounding box center [191, 235] width 13 height 13
checkbox input "true"
drag, startPoint x: 212, startPoint y: 219, endPoint x: 173, endPoint y: 217, distance: 38.3
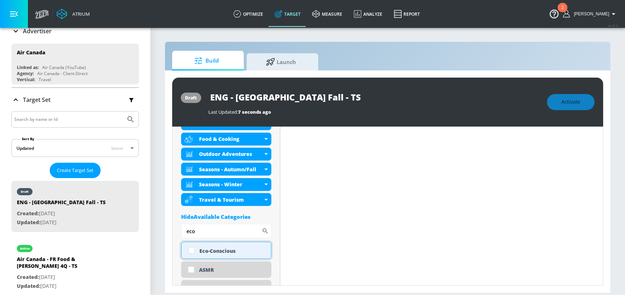
type input "eco"
click at [192, 249] on input "checkbox" at bounding box center [191, 250] width 13 height 13
checkbox input "true"
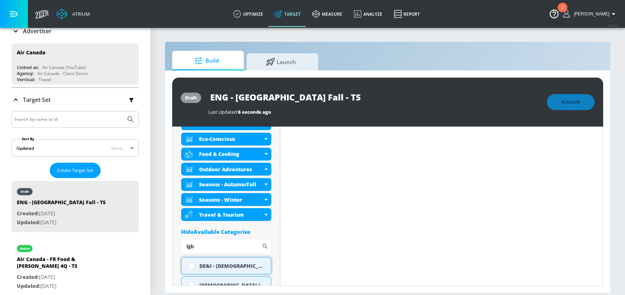
type input "lgb"
click at [192, 265] on input "checkbox" at bounding box center [191, 265] width 13 height 13
checkbox input "true"
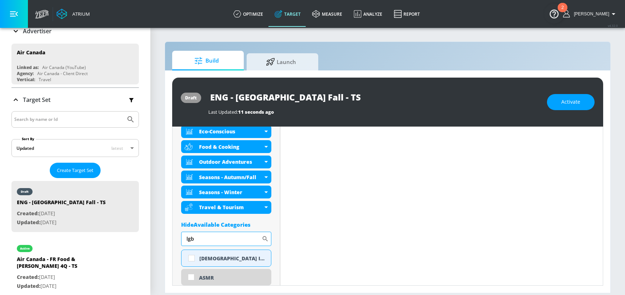
scroll to position [341, 0]
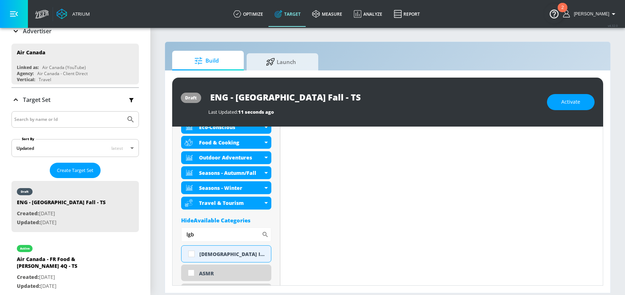
drag, startPoint x: 217, startPoint y: 239, endPoint x: 179, endPoint y: 231, distance: 39.7
type input "fish"
click at [192, 254] on input "checkbox" at bounding box center [191, 254] width 13 height 13
checkbox input "true"
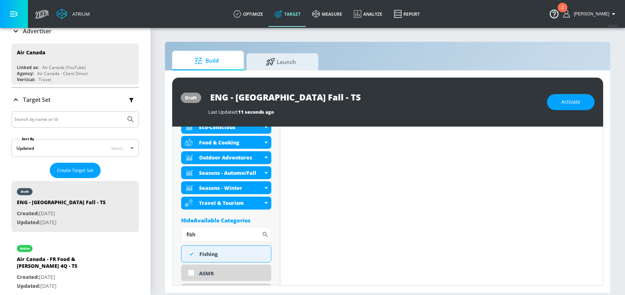
drag, startPoint x: 206, startPoint y: 234, endPoint x: 173, endPoint y: 235, distance: 32.6
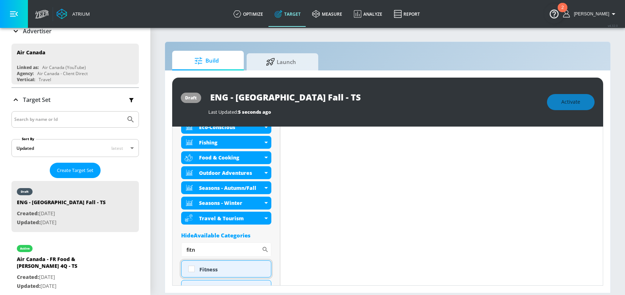
type input "fitn"
click at [191, 269] on input "checkbox" at bounding box center [191, 269] width 13 height 13
checkbox input "true"
drag, startPoint x: 196, startPoint y: 251, endPoint x: 187, endPoint y: 251, distance: 8.6
click at [187, 251] on input "fitn" at bounding box center [221, 250] width 80 height 14
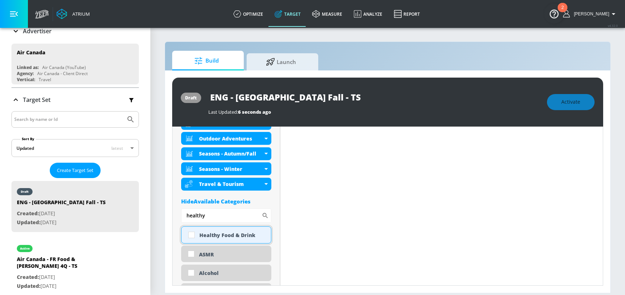
scroll to position [384, 0]
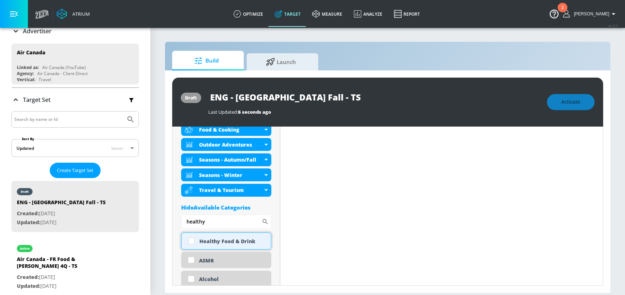
type input "healthy"
click at [193, 241] on input "checkbox" at bounding box center [191, 241] width 13 height 13
checkbox input "true"
drag, startPoint x: 190, startPoint y: 223, endPoint x: 170, endPoint y: 223, distance: 20.0
click at [170, 223] on div "draft ENG - Martinique Fall - TS Last Updated: 6 seconds ago Activate Placement…" at bounding box center [387, 181] width 445 height 223
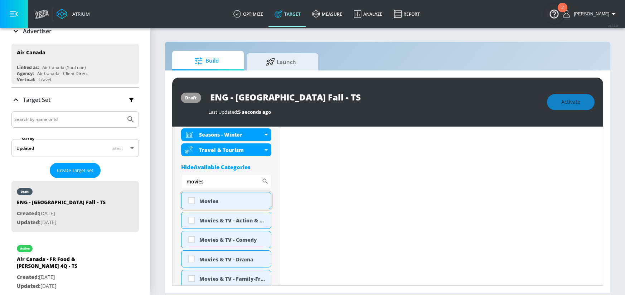
scroll to position [434, 0]
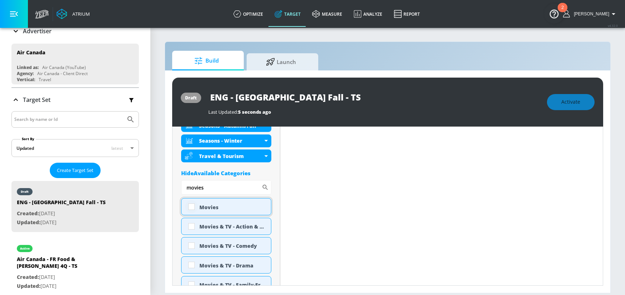
type input "movies"
click at [192, 206] on input "checkbox" at bounding box center [191, 206] width 13 height 13
checkbox input "true"
drag, startPoint x: 208, startPoint y: 190, endPoint x: 177, endPoint y: 187, distance: 31.7
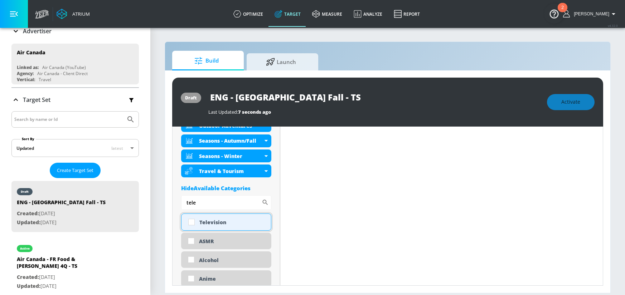
type input "tele"
click at [191, 222] on input "checkbox" at bounding box center [191, 222] width 13 height 13
checkbox input "true"
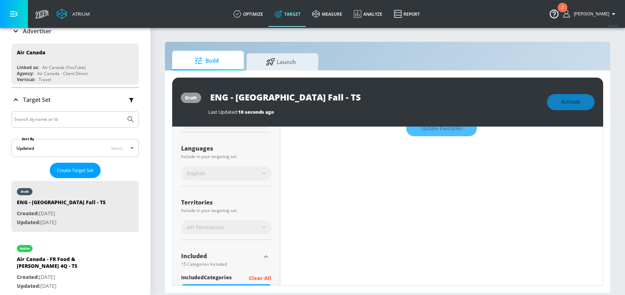
scroll to position [0, 0]
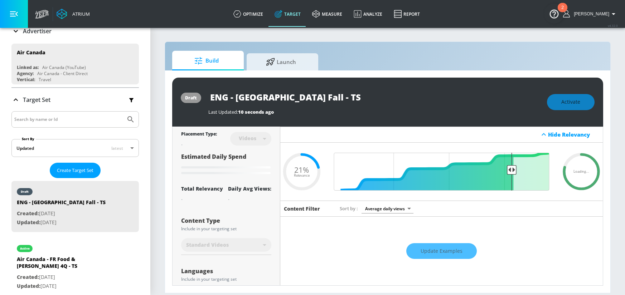
drag, startPoint x: 291, startPoint y: 98, endPoint x: 205, endPoint y: 98, distance: 86.2
click at [205, 98] on div "draft ENG - Martinique Fall - TS Last Updated: 10 seconds ago Activate" at bounding box center [387, 102] width 431 height 49
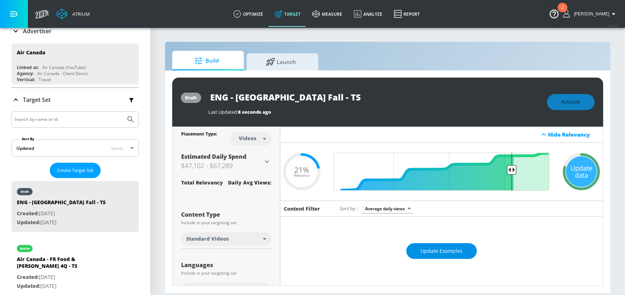
click at [429, 253] on span "Update Examples" at bounding box center [441, 251] width 42 height 9
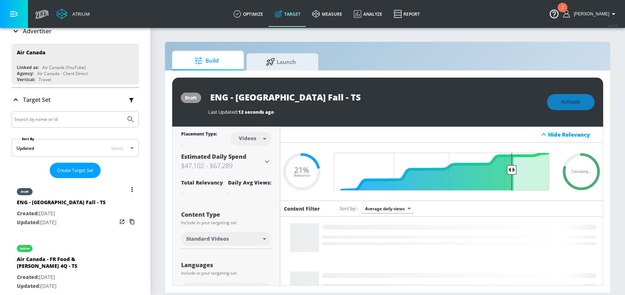
click at [126, 222] on icon "list of Target Set" at bounding box center [131, 221] width 11 height 11
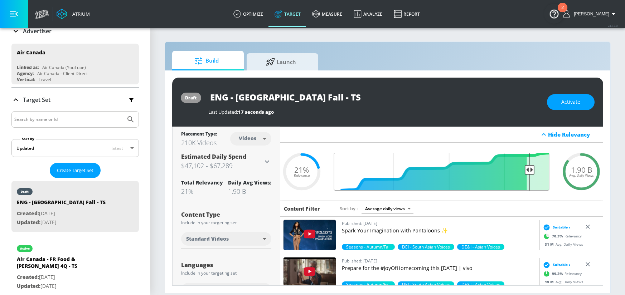
drag, startPoint x: 509, startPoint y: 170, endPoint x: 523, endPoint y: 171, distance: 14.8
type input "0.13"
click at [523, 171] on input "Final Threshold" at bounding box center [441, 172] width 223 height 38
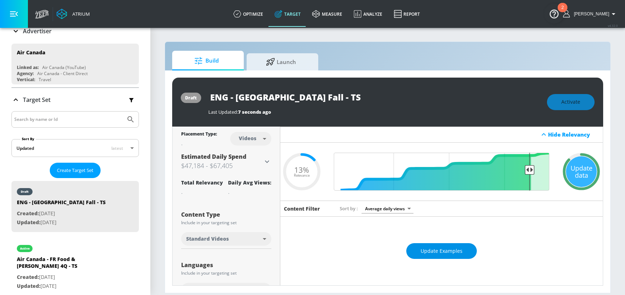
click at [447, 251] on span "Update Examples" at bounding box center [441, 251] width 42 height 9
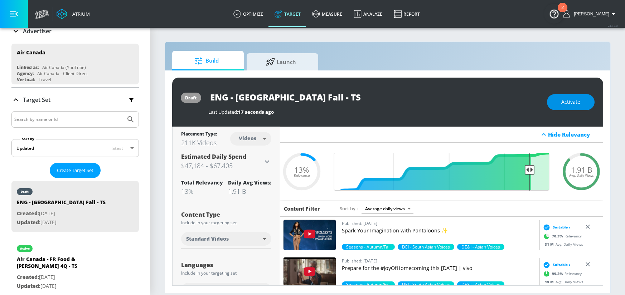
click at [569, 98] on span "Activate" at bounding box center [570, 102] width 19 height 9
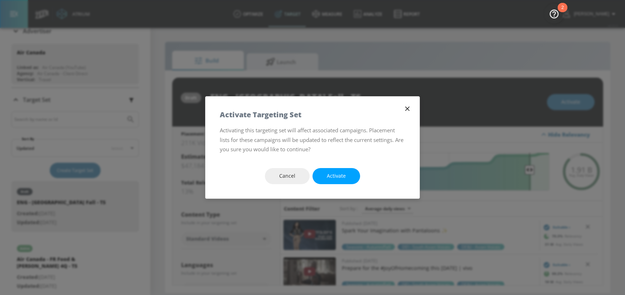
drag, startPoint x: 351, startPoint y: 179, endPoint x: 414, endPoint y: 5, distance: 185.7
click at [351, 179] on button "Activate" at bounding box center [336, 176] width 48 height 16
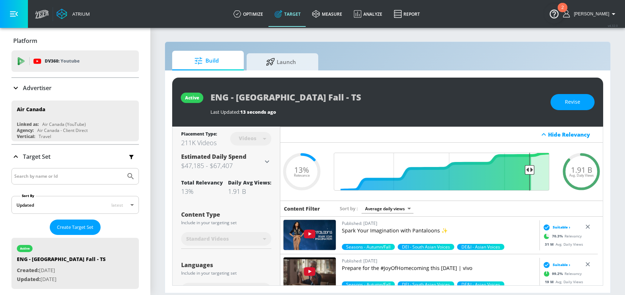
scroll to position [57, 0]
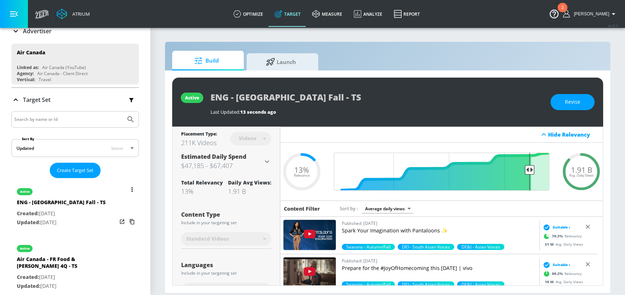
click at [127, 191] on button "list of Target Set" at bounding box center [132, 190] width 10 height 10
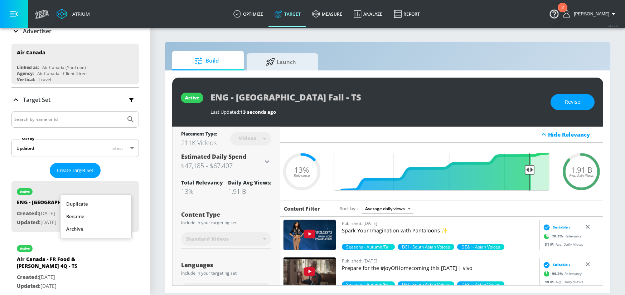
click at [104, 205] on li "Duplicate" at bounding box center [95, 204] width 71 height 13
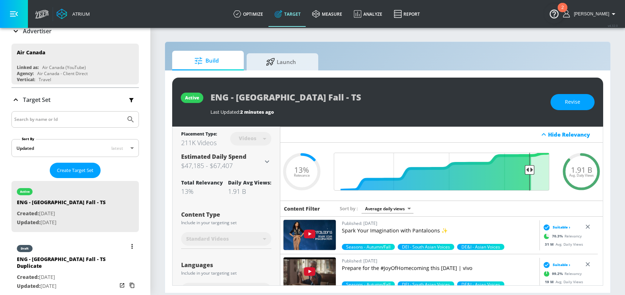
click at [80, 259] on div "ENG - [GEOGRAPHIC_DATA] Fall - TS Duplicate" at bounding box center [67, 264] width 100 height 17
type input "ENG - [GEOGRAPHIC_DATA] Fall - TS Duplicate"
type input "0.05"
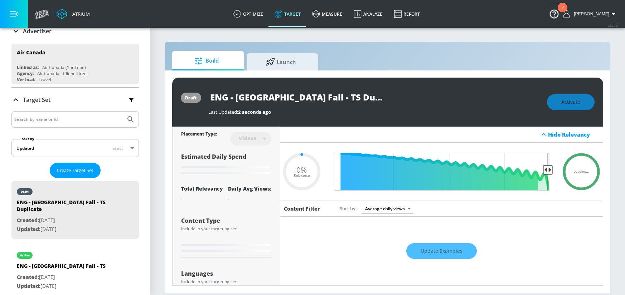
drag, startPoint x: 227, startPoint y: 97, endPoint x: 197, endPoint y: 98, distance: 30.1
click at [197, 98] on div "draft ENG - Martinique Fall - TS Duplicate Last Updated: 2 seconds ago Activate" at bounding box center [387, 102] width 431 height 49
type input "F - [GEOGRAPHIC_DATA] Fall - TS Duplicate"
type input "0.05"
type input "FR - [GEOGRAPHIC_DATA] Fall - TS Duplicate"
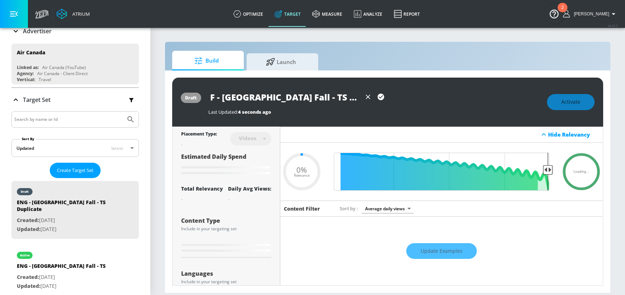
type input "0.05"
drag, startPoint x: 314, startPoint y: 98, endPoint x: 358, endPoint y: 97, distance: 44.4
click at [358, 97] on input "FR - [GEOGRAPHIC_DATA] Fall - TS Duplicate" at bounding box center [284, 97] width 153 height 16
type input "FR - [GEOGRAPHIC_DATA] Fall - TS"
type input "0.05"
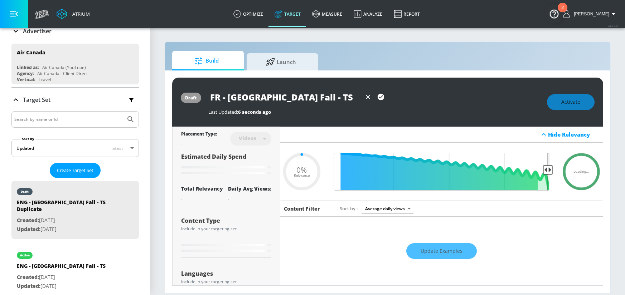
type input "FR - [GEOGRAPHIC_DATA] Fall - TS"
type input "0.05"
type input "FR - [GEOGRAPHIC_DATA] Fall - TS"
click at [378, 96] on icon "button" at bounding box center [380, 97] width 6 height 6
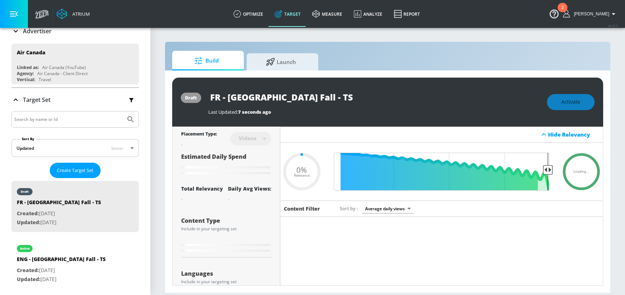
type input "0.05"
drag, startPoint x: 299, startPoint y: 97, endPoint x: 204, endPoint y: 97, distance: 95.2
click at [204, 97] on div "draft FR - [GEOGRAPHIC_DATA] Fall - TS Last Updated: 306 ms ago Activate" at bounding box center [387, 102] width 431 height 49
type input "ENG - [GEOGRAPHIC_DATA] Fall - TS Duplicate"
type input "0.13"
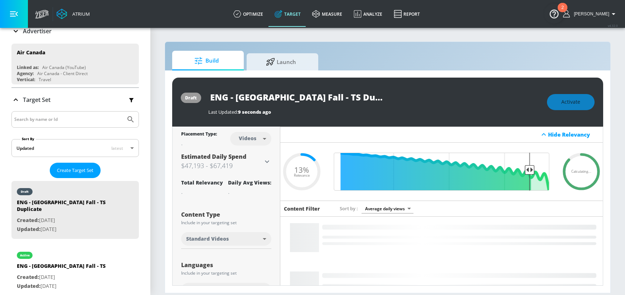
drag, startPoint x: 372, startPoint y: 97, endPoint x: 319, endPoint y: 97, distance: 52.2
click at [319, 97] on input "ENG - [GEOGRAPHIC_DATA] Fall - TS Duplicate" at bounding box center [297, 97] width 179 height 16
type input "ENG - [GEOGRAPHIC_DATA] Fall - TS"
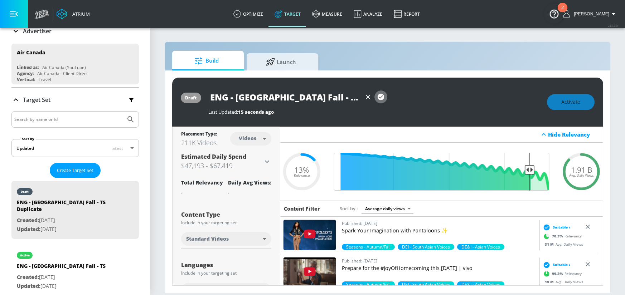
click at [382, 97] on icon "button" at bounding box center [380, 97] width 6 height 6
click at [361, 97] on input "ENG - [GEOGRAPHIC_DATA] Fall - TS" at bounding box center [284, 97] width 153 height 16
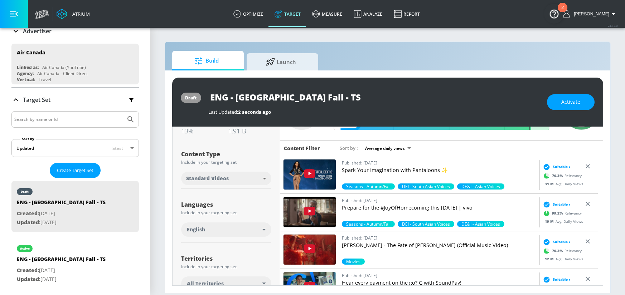
scroll to position [61, 0]
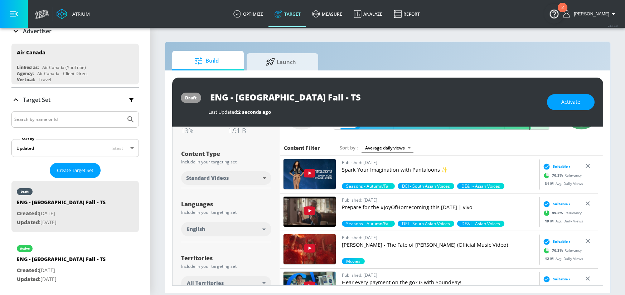
click at [218, 236] on div "English" at bounding box center [226, 229] width 90 height 14
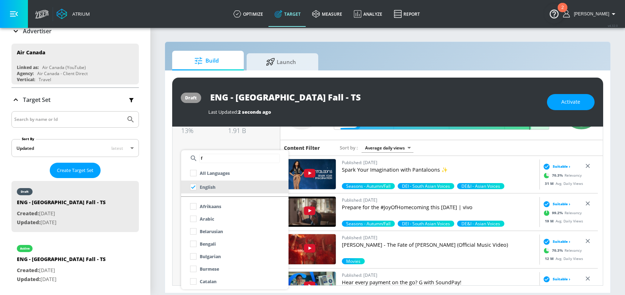
click at [234, 158] on input "f" at bounding box center [239, 158] width 80 height 9
type input "fr"
click at [209, 217] on p "French" at bounding box center [207, 219] width 15 height 8
click at [168, 203] on div at bounding box center [312, 147] width 625 height 295
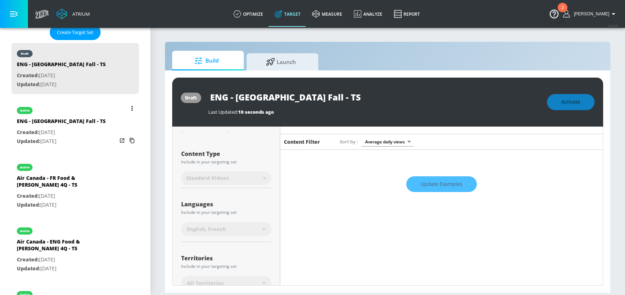
scroll to position [200, 0]
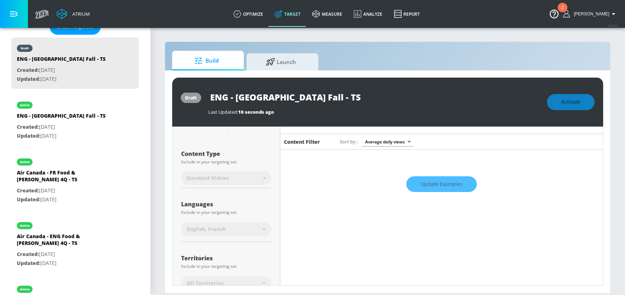
click at [220, 98] on input "ENG - [GEOGRAPHIC_DATA] Fall - TS" at bounding box center [297, 97] width 179 height 16
drag, startPoint x: 229, startPoint y: 97, endPoint x: 198, endPoint y: 97, distance: 30.4
click at [198, 97] on div "draft ENG - Martinique Fall - TS Last Updated: 10 seconds ago Activate" at bounding box center [387, 102] width 431 height 49
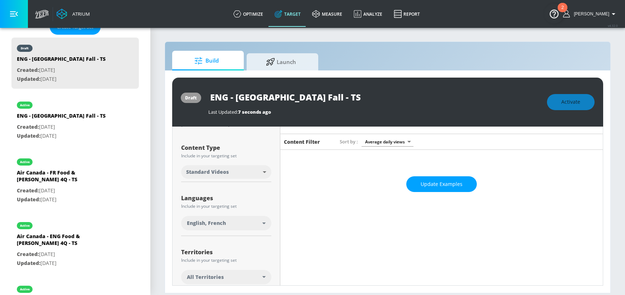
scroll to position [61, 0]
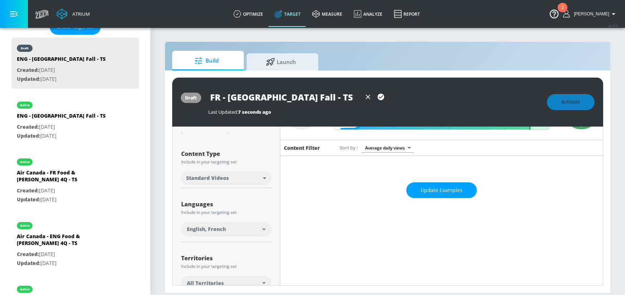
type input "FR - [GEOGRAPHIC_DATA] Fall - TS"
click at [382, 98] on icon "button" at bounding box center [380, 97] width 6 height 6
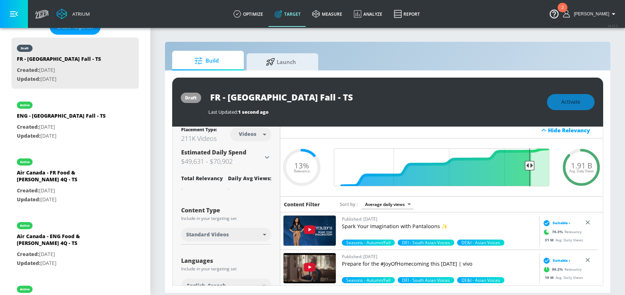
scroll to position [0, 0]
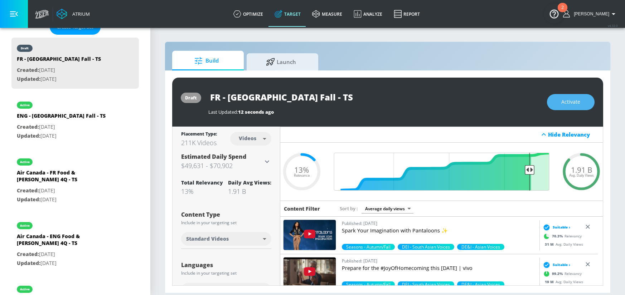
click at [562, 103] on span "Activate" at bounding box center [570, 102] width 19 height 9
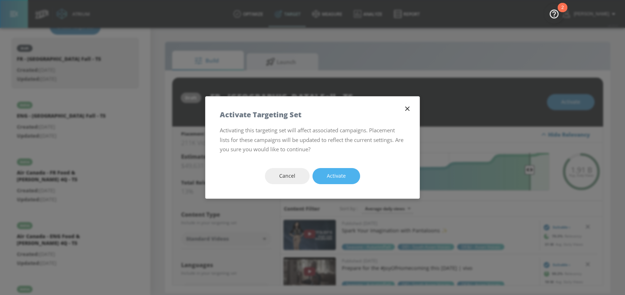
click at [329, 175] on span "Activate" at bounding box center [336, 176] width 19 height 9
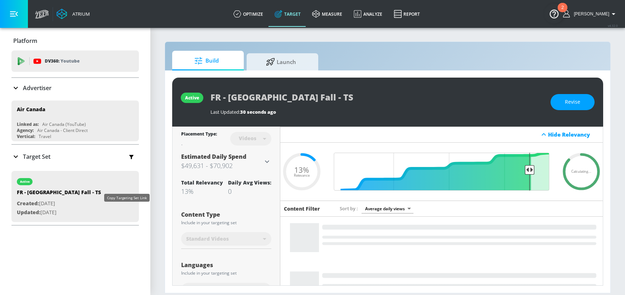
drag, startPoint x: 124, startPoint y: 214, endPoint x: 294, endPoint y: 13, distance: 263.0
click at [126, 214] on icon "button" at bounding box center [131, 211] width 11 height 11
